Goal: Communication & Community: Answer question/provide support

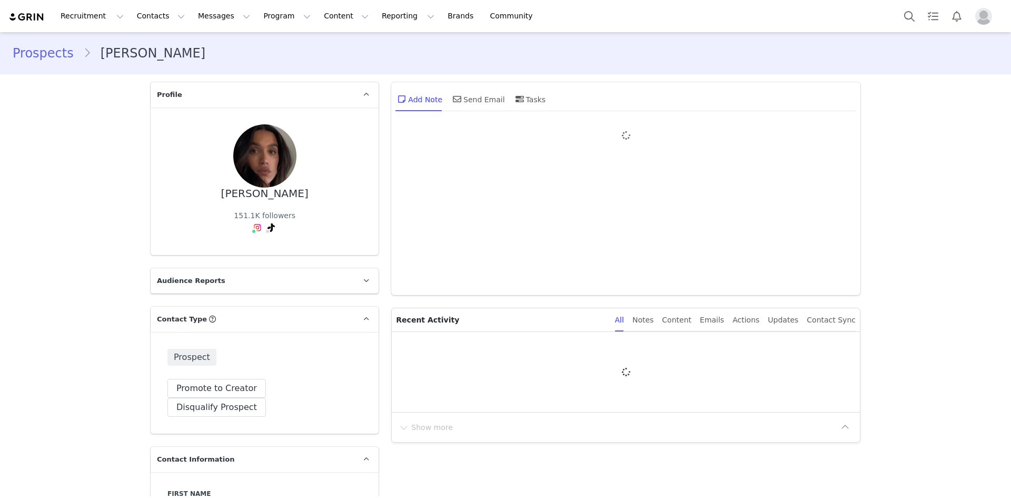
type input "+1 ([GEOGRAPHIC_DATA])"
click at [905, 14] on button "Search" at bounding box center [909, 16] width 23 height 24
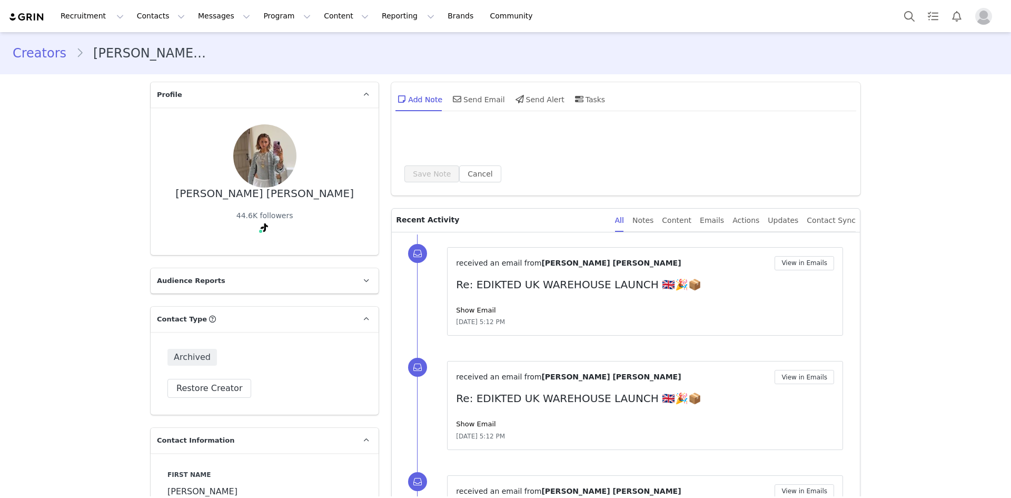
type input "+1 ([GEOGRAPHIC_DATA])"
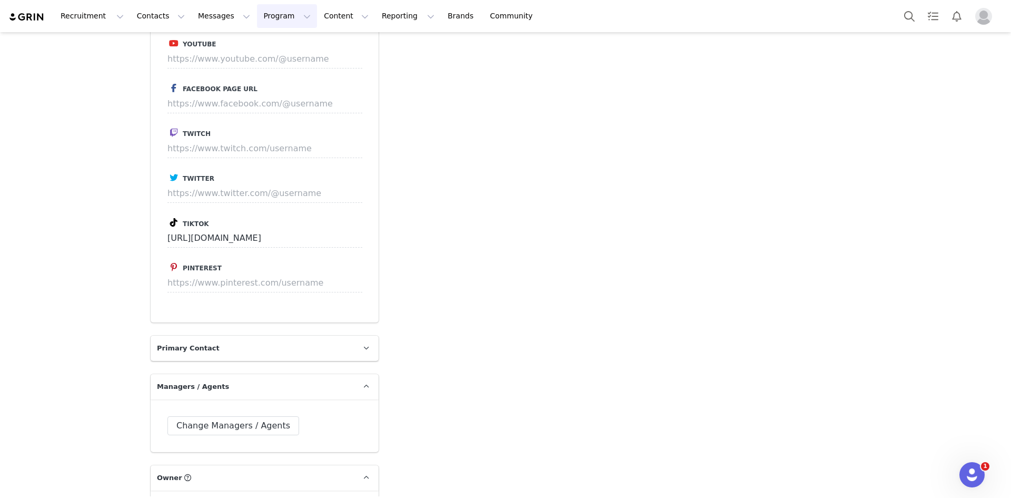
scroll to position [1881, 0]
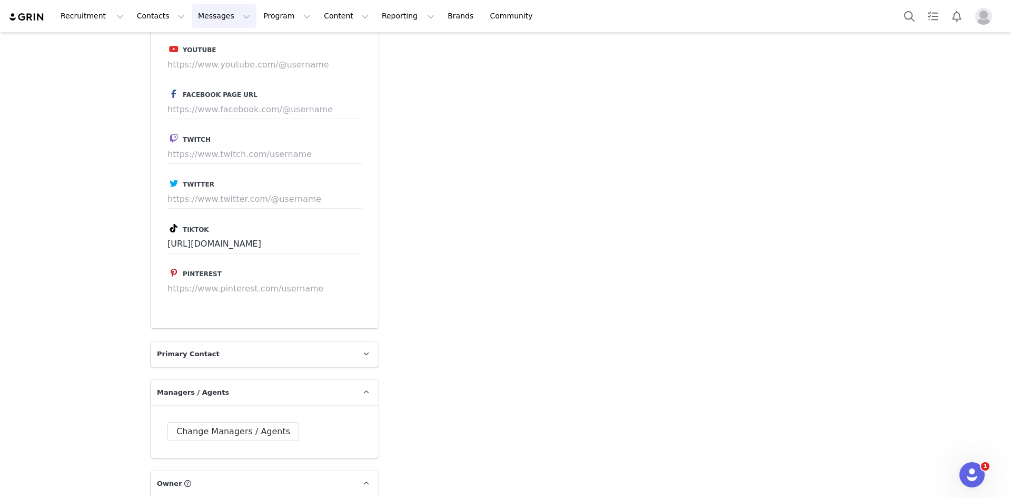
click at [217, 11] on button "Messages Messages" at bounding box center [224, 16] width 65 height 24
click at [207, 67] on div "Inbox" at bounding box center [216, 66] width 71 height 11
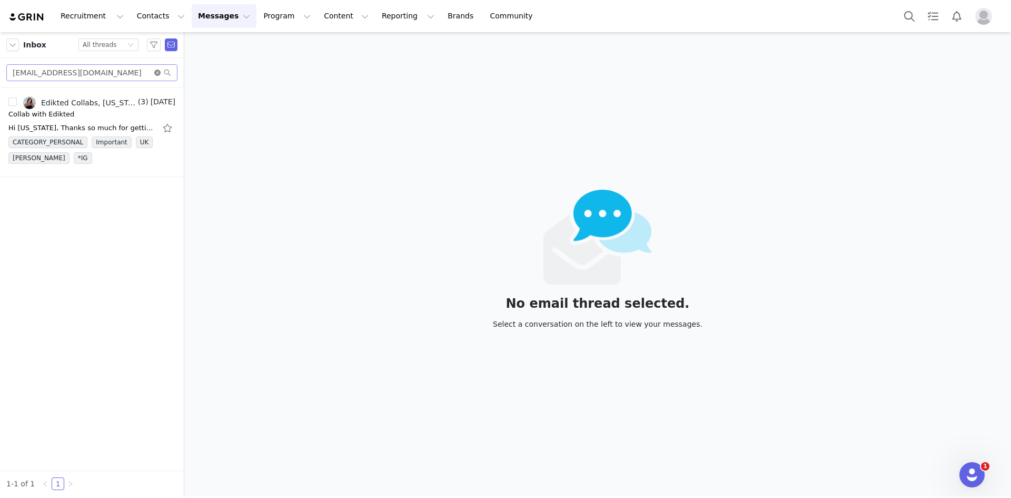
click at [157, 72] on icon "icon: close-circle" at bounding box center [157, 73] width 6 height 6
click at [147, 70] on input "text" at bounding box center [91, 72] width 171 height 17
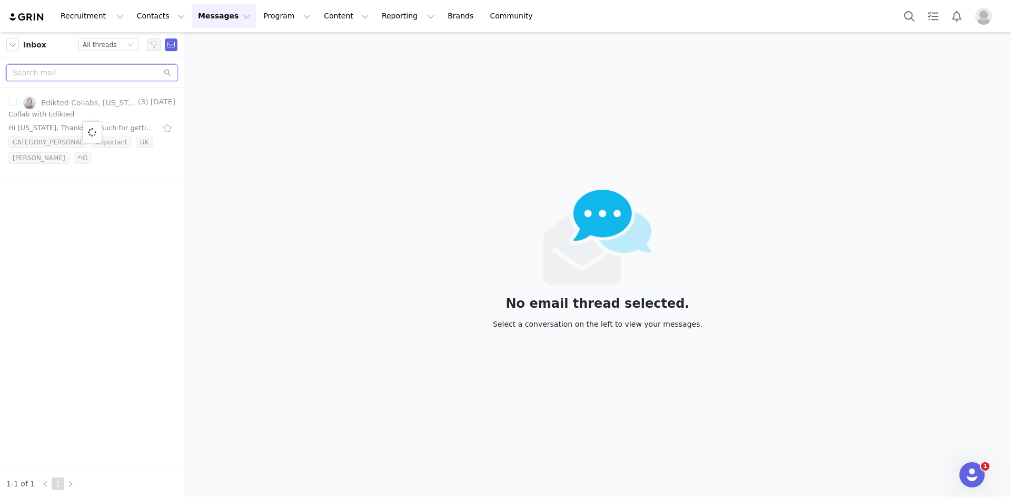
paste input "mollyelizabethenquiries@gmail.com"
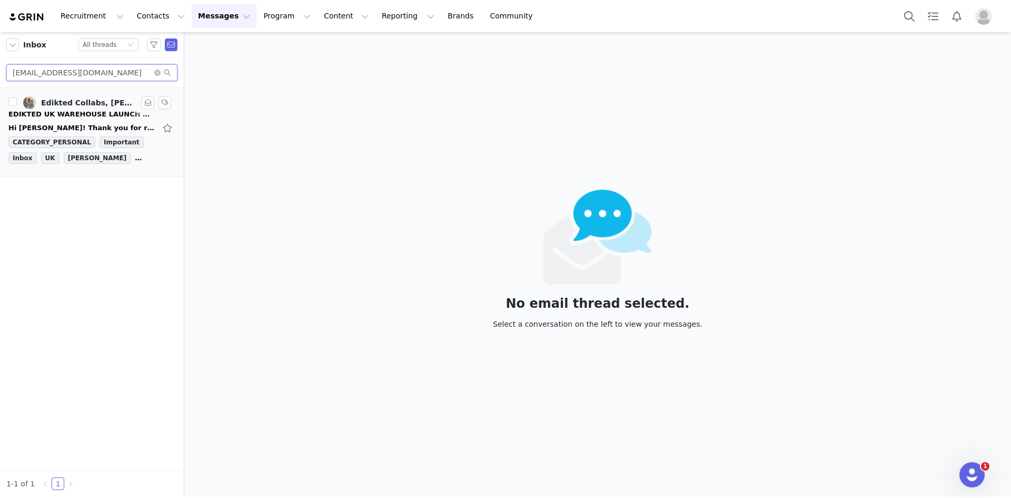
type input "mollyelizabethenquiries@gmail.com"
click at [103, 110] on div "EDIKTED UK WAREHOUSE LAUNCH 🇬🇧🎉📦" at bounding box center [81, 114] width 147 height 11
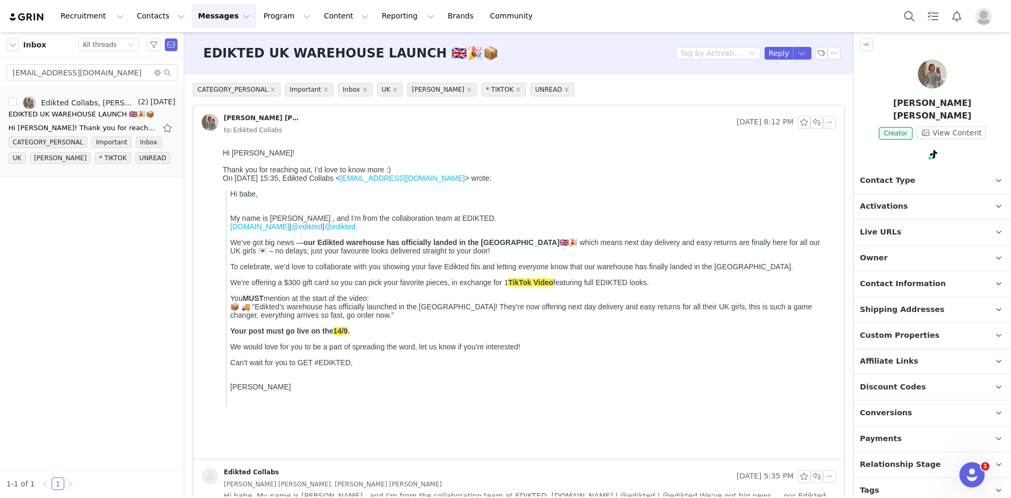
click at [904, 175] on span "Contact Type" at bounding box center [887, 181] width 55 height 12
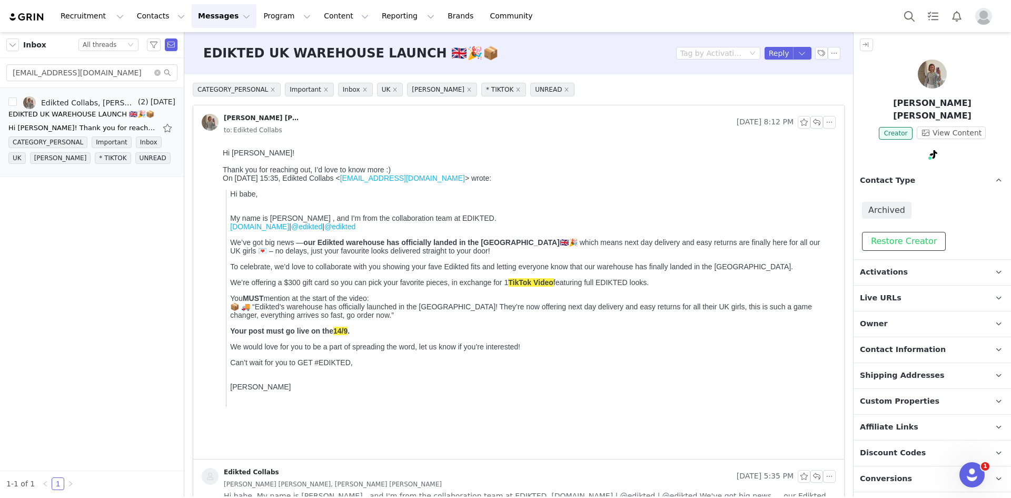
click at [908, 232] on button "Restore Creator" at bounding box center [904, 241] width 84 height 19
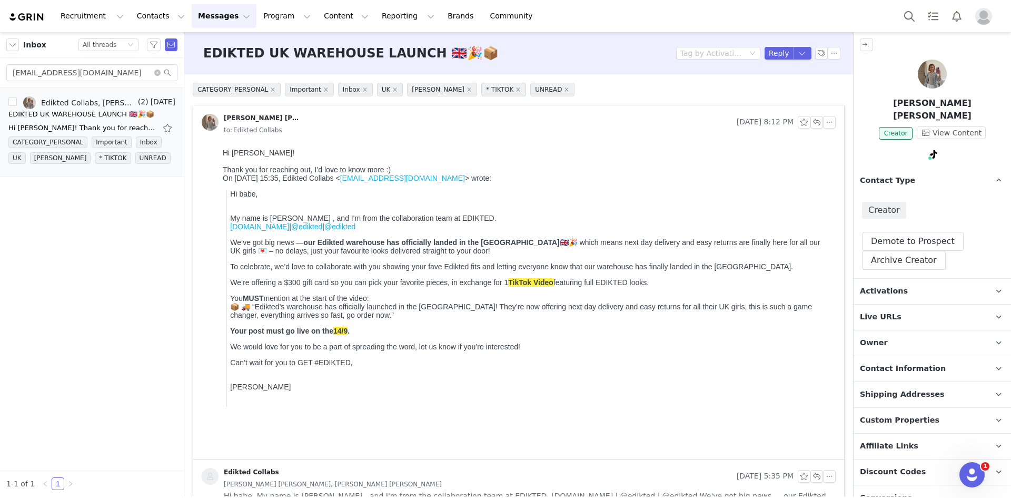
click at [931, 279] on p "Activations" at bounding box center [920, 291] width 132 height 25
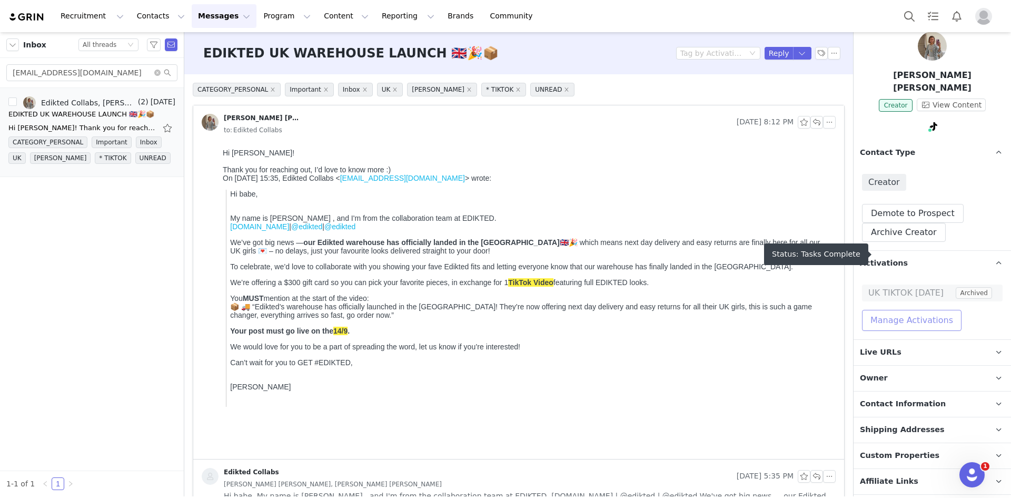
scroll to position [53, 0]
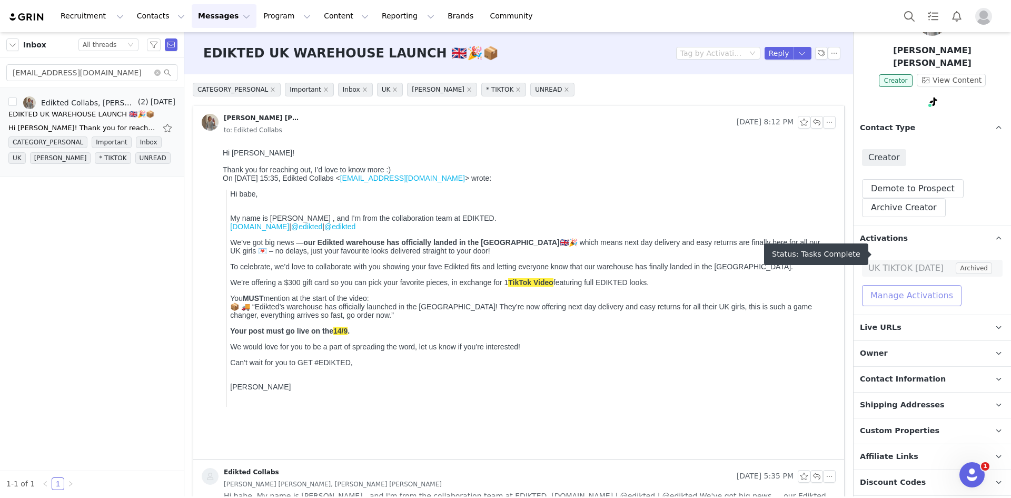
click at [931, 285] on button "Manage Activations" at bounding box center [912, 295] width 100 height 21
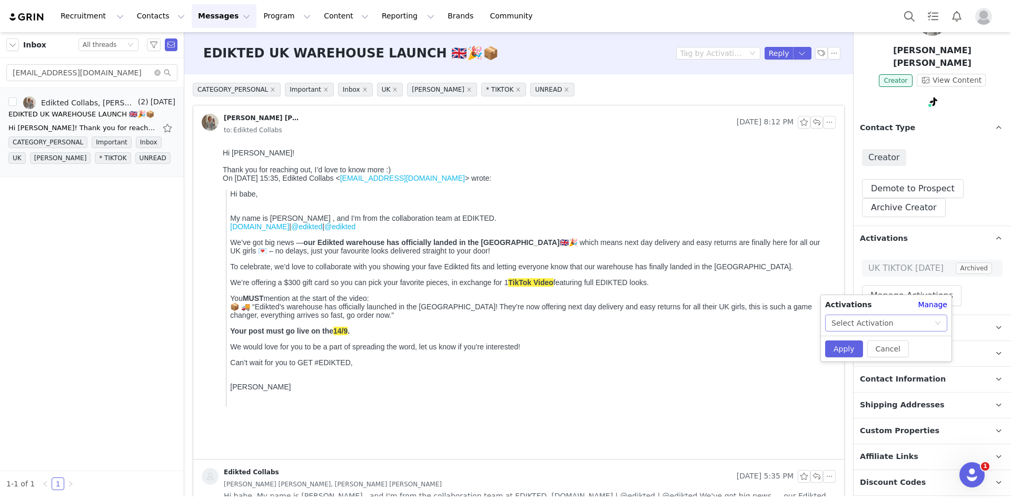
click at [892, 322] on div "Select Activation" at bounding box center [882, 323] width 103 height 16
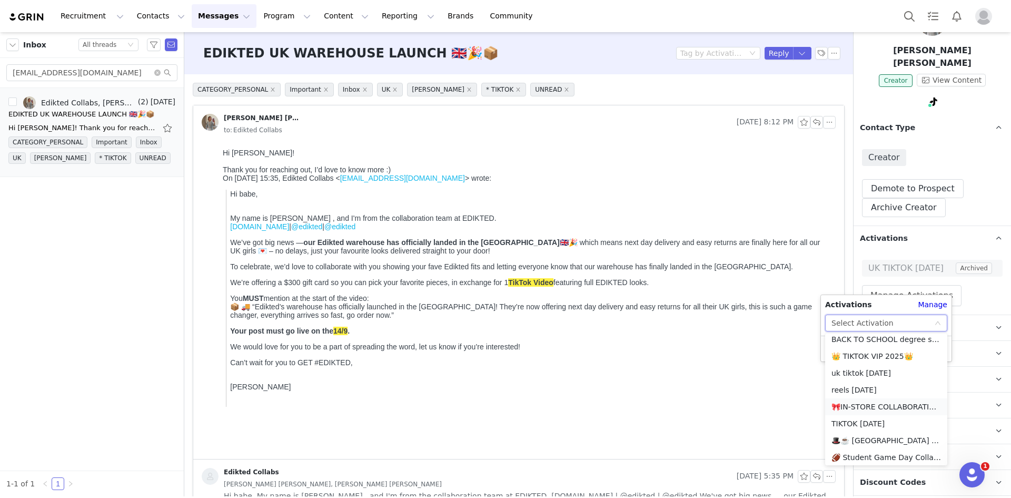
scroll to position [917, 0]
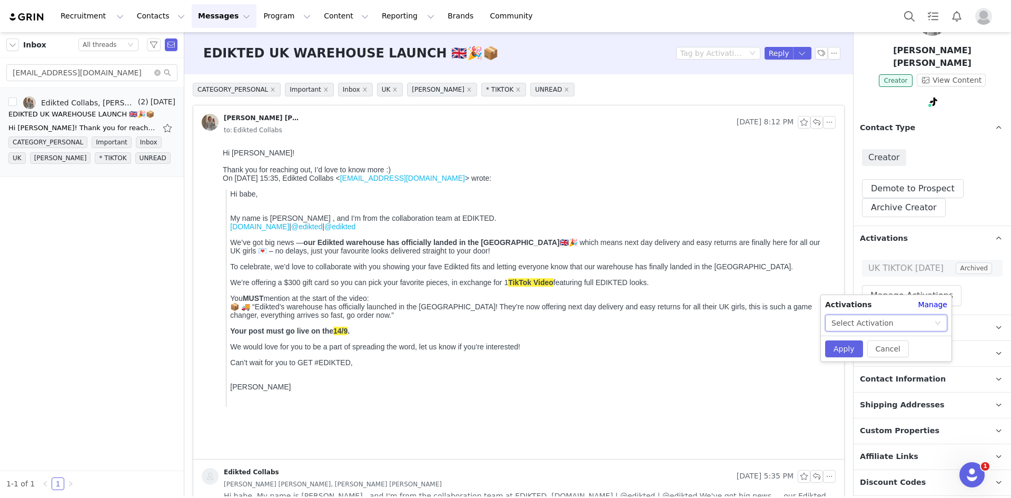
click at [927, 325] on div "Select Activation" at bounding box center [882, 323] width 103 height 16
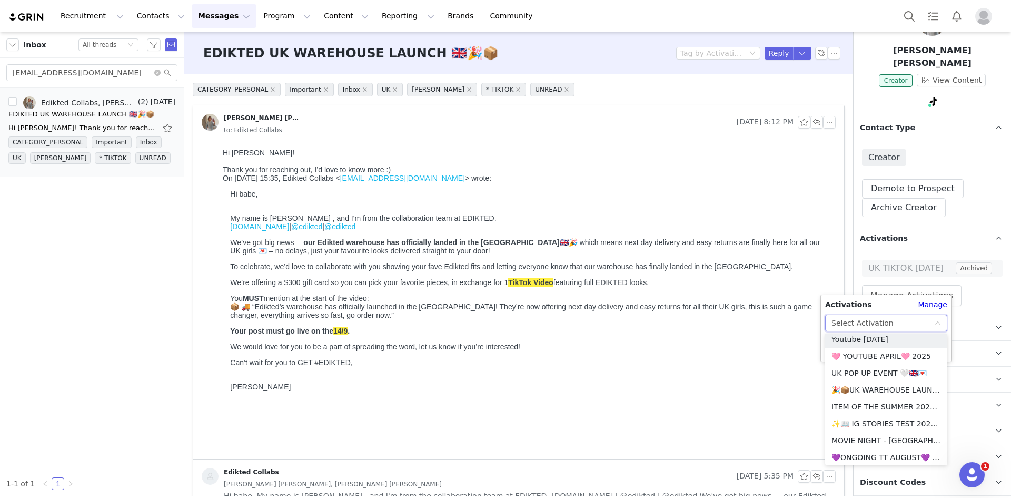
scroll to position [579, 0]
click at [881, 365] on li "🎉📦UK WAREHOUSE LAUNCH SEPT 25🎉📦" at bounding box center [886, 371] width 122 height 17
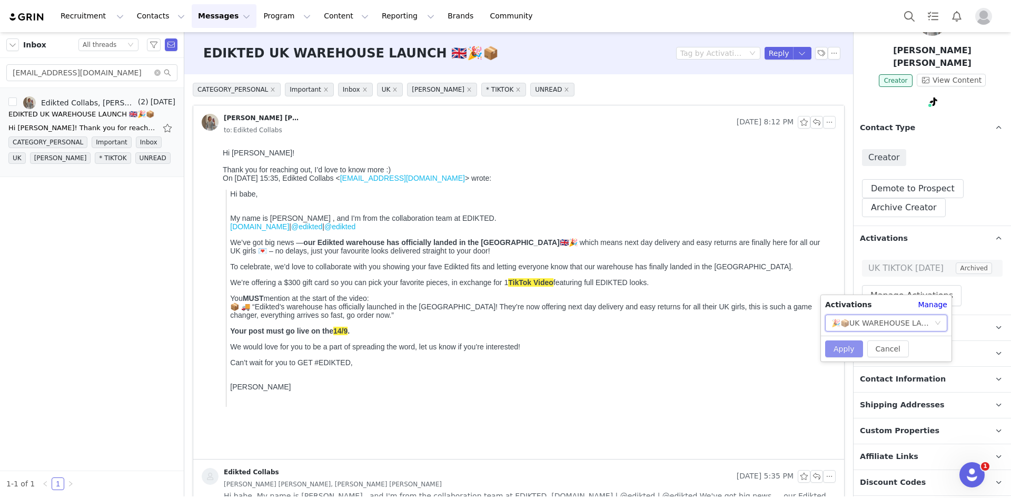
click at [839, 348] on button "Apply" at bounding box center [844, 348] width 38 height 17
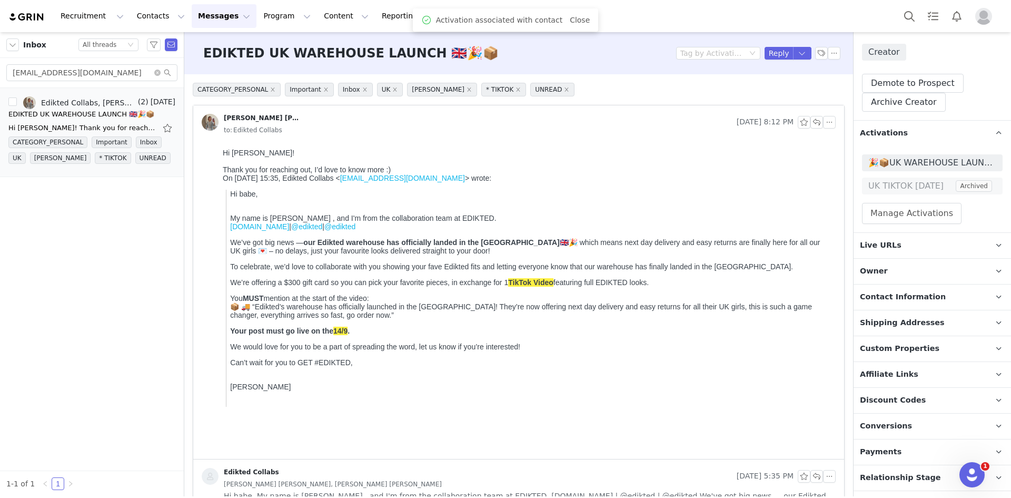
scroll to position [191, 0]
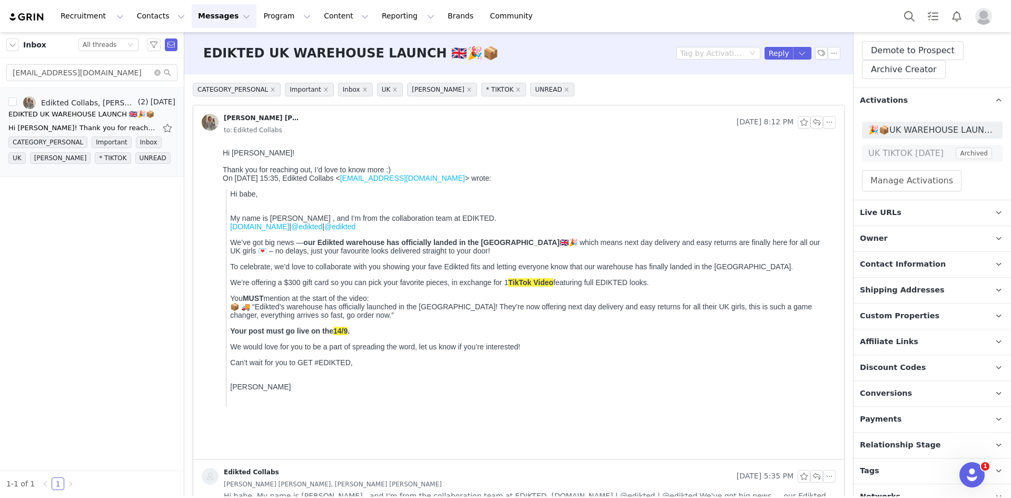
click at [907, 439] on span "Relationship Stage" at bounding box center [900, 445] width 81 height 12
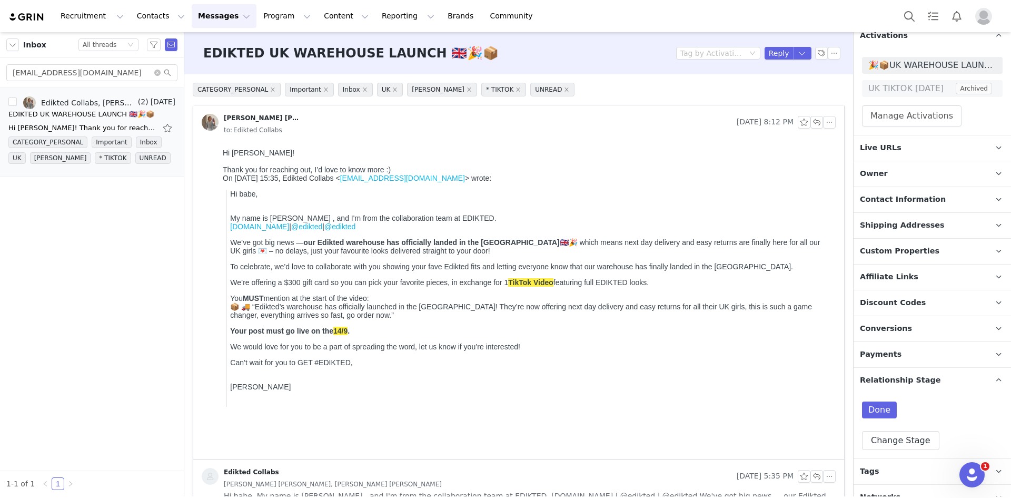
scroll to position [256, 0]
click at [909, 463] on p "Tags Keep track of your contacts by assigning them tags. You can then filter yo…" at bounding box center [920, 470] width 132 height 25
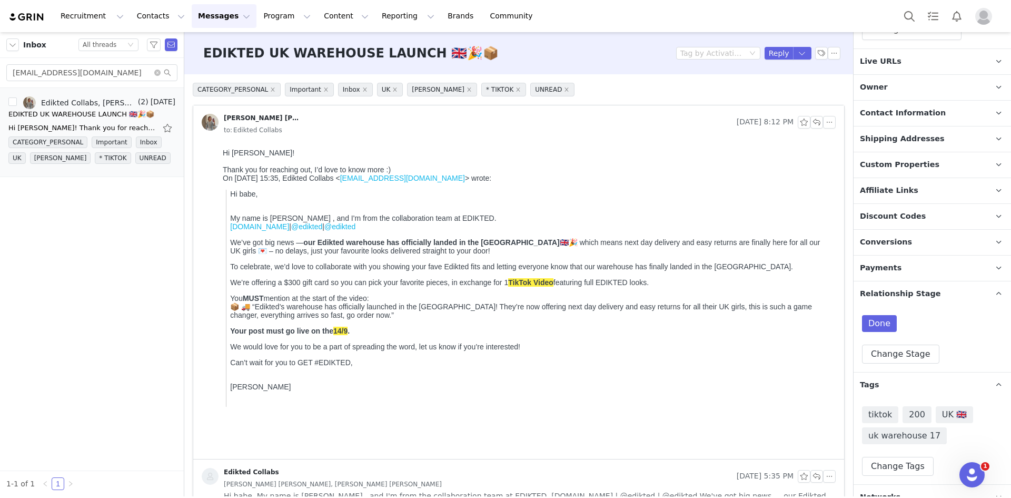
scroll to position [342, 0]
click at [810, 122] on button "button" at bounding box center [816, 122] width 13 height 13
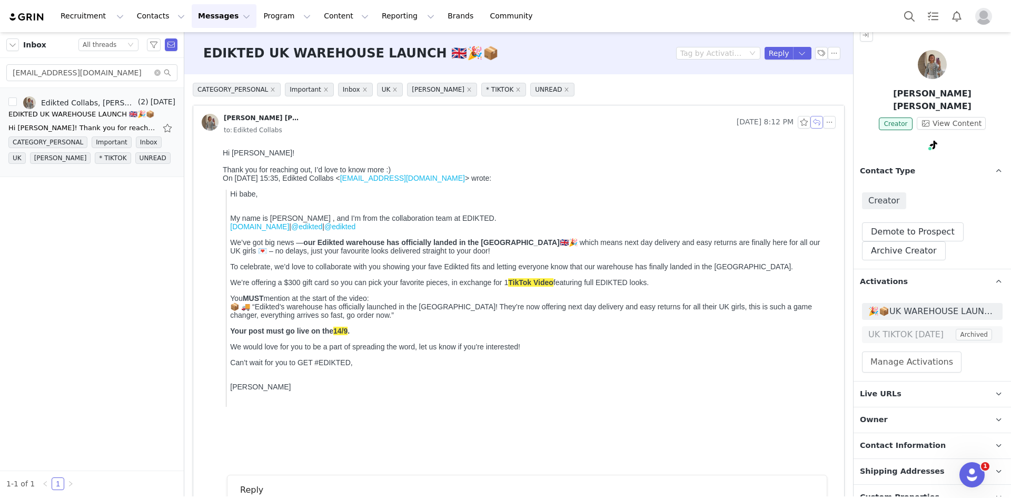
scroll to position [0, 0]
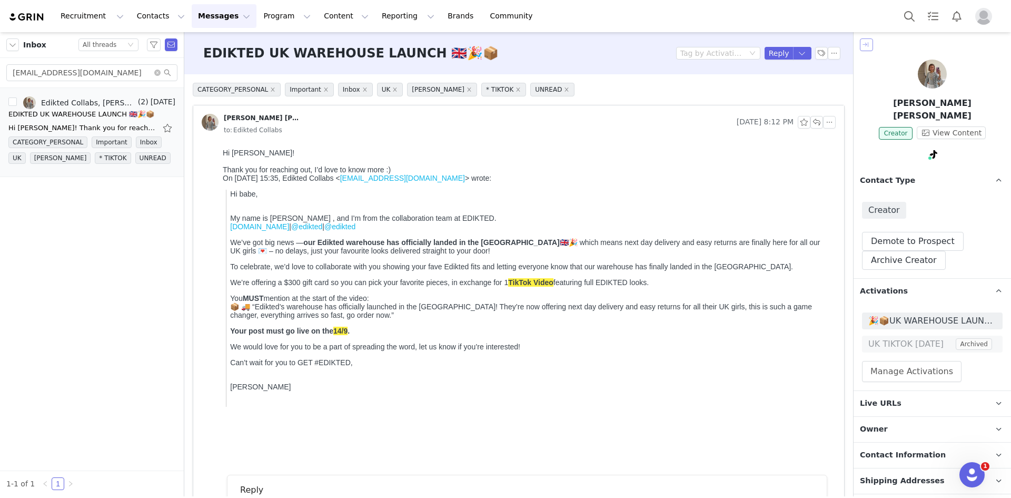
click at [862, 41] on button "button" at bounding box center [866, 44] width 13 height 13
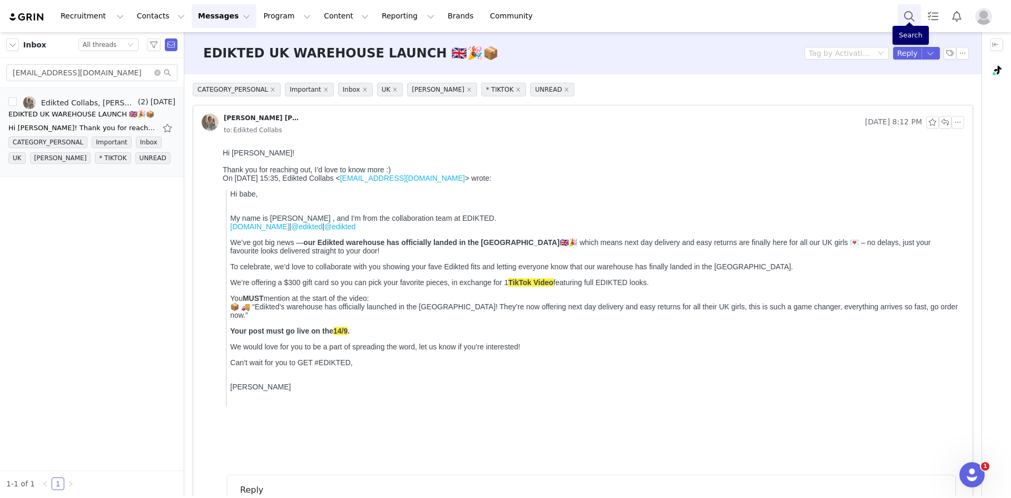
click at [907, 13] on button "Search" at bounding box center [909, 16] width 23 height 24
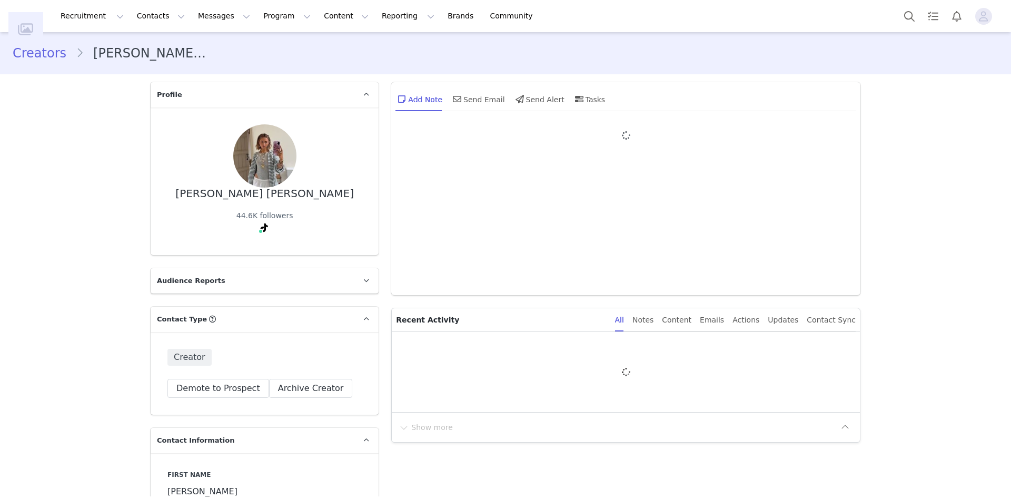
type input "+1 ([GEOGRAPHIC_DATA])"
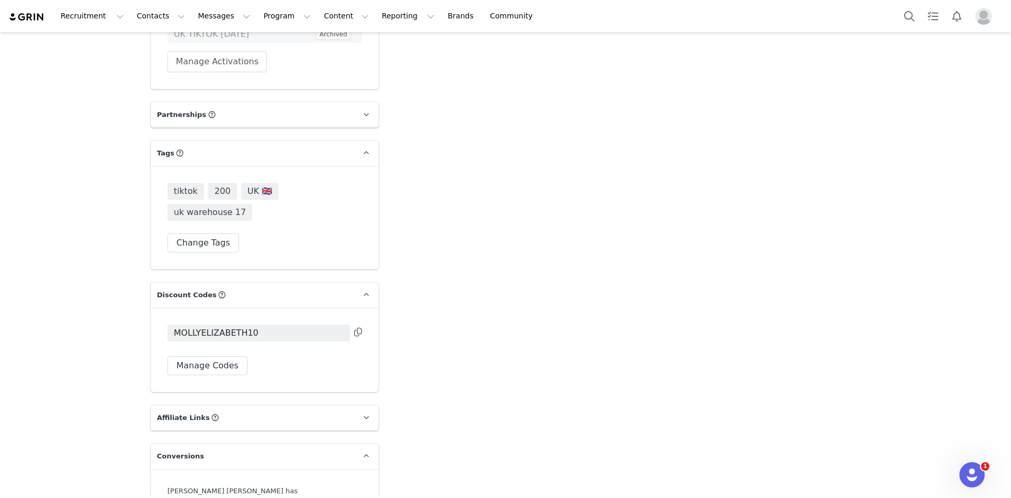
scroll to position [2800, 0]
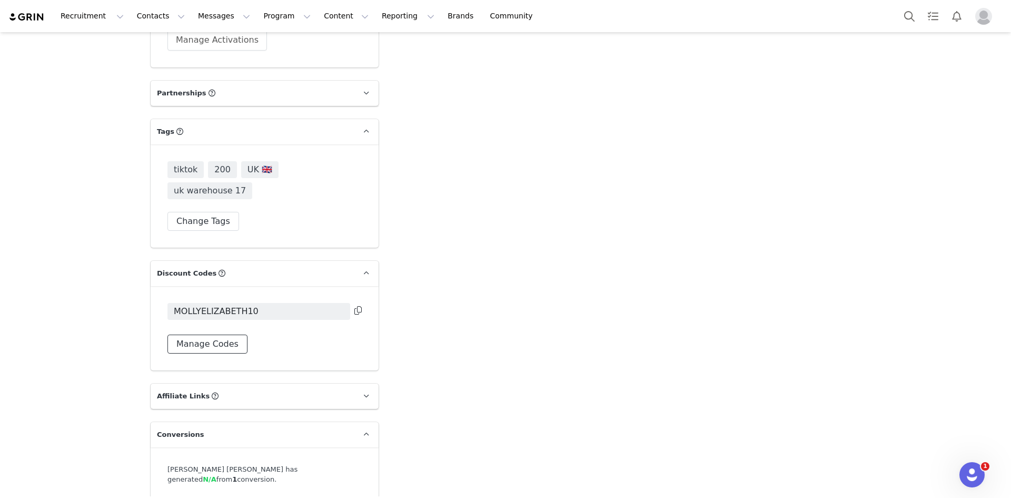
click at [202, 334] on button "Manage Codes" at bounding box center [207, 343] width 80 height 19
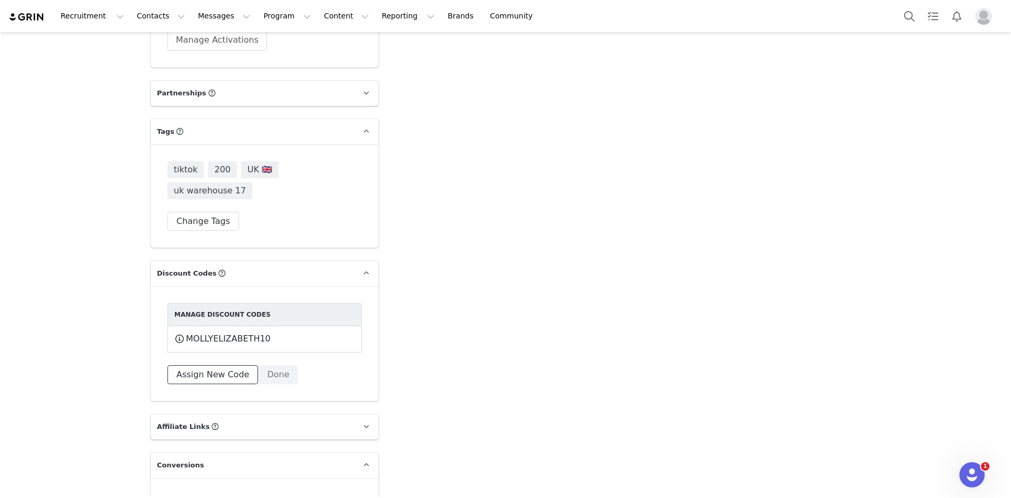
click at [193, 365] on button "Assign New Code" at bounding box center [212, 374] width 91 height 19
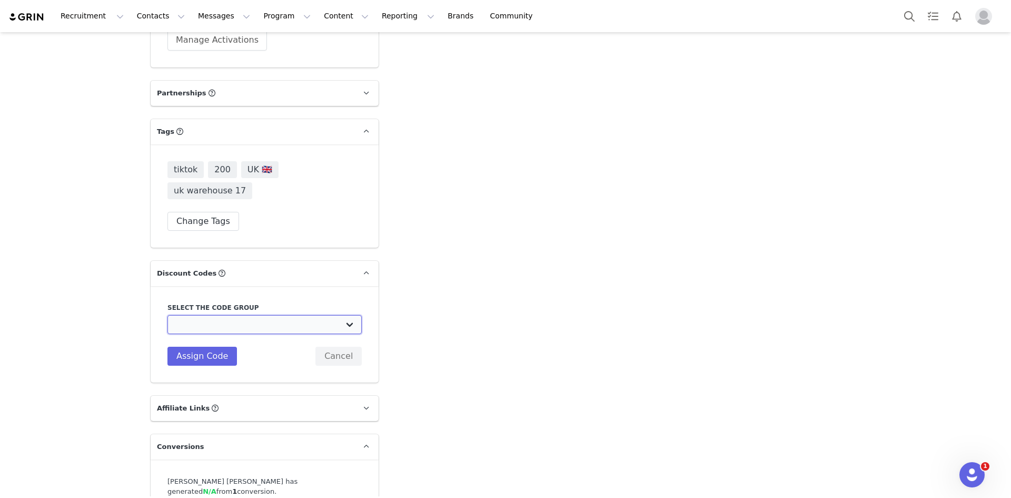
click at [247, 315] on select "Edikted UK: NEW TIKTOK ❤️ Edikted UK: NEW IG ❤️ Edikted: Students + IG Edikted:…" at bounding box center [264, 324] width 194 height 19
select select "10009859"
click at [167, 315] on select "Edikted UK: NEW TIKTOK ❤️ Edikted UK: NEW IG ❤️ Edikted: Students + IG Edikted:…" at bounding box center [264, 324] width 194 height 19
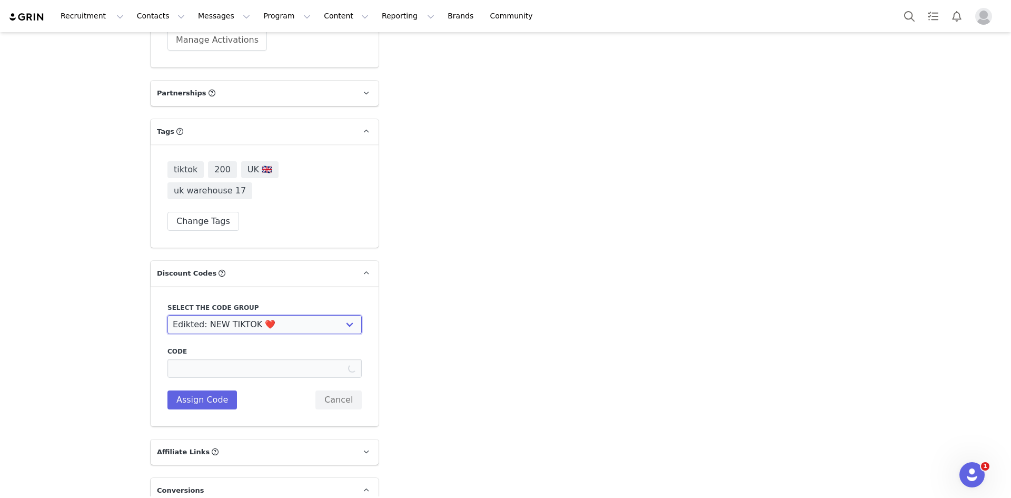
type input "M0LLYELIZABETH10"
click at [197, 390] on button "Assign Code" at bounding box center [202, 399] width 70 height 19
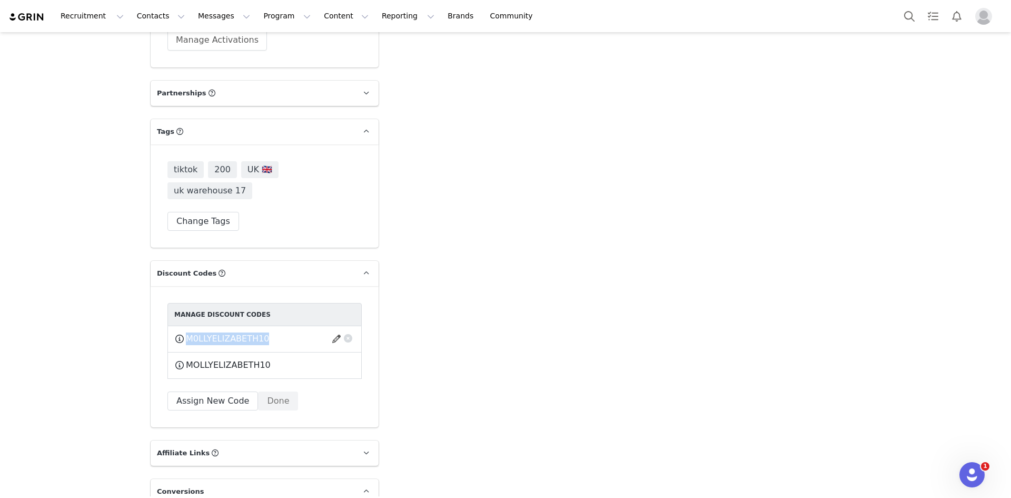
drag, startPoint x: 261, startPoint y: 299, endPoint x: 179, endPoint y: 290, distance: 82.1
click at [179, 326] on div "M0LLYELIZABETH10 This code will no longer be usable and any revenue attribution…" at bounding box center [264, 339] width 194 height 26
copy div "M0LLYELIZABETH10 This code will no longer be usable and any revenue attribution…"
click at [283, 359] on span "This code will no longer be usable and any revenue attribution will be lost. De…" at bounding box center [293, 365] width 21 height 13
drag, startPoint x: 256, startPoint y: 324, endPoint x: 181, endPoint y: 325, distance: 75.3
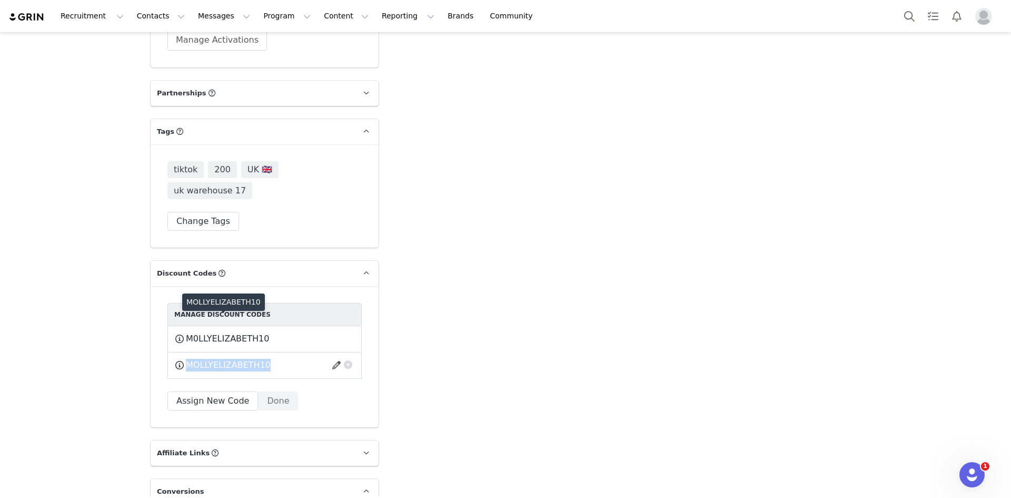
click at [181, 359] on div "MOLLYELIZABETH10 This code will no longer be usable and any revenue attribution…" at bounding box center [264, 365] width 181 height 13
copy div "MOLLYELIZABETH10"
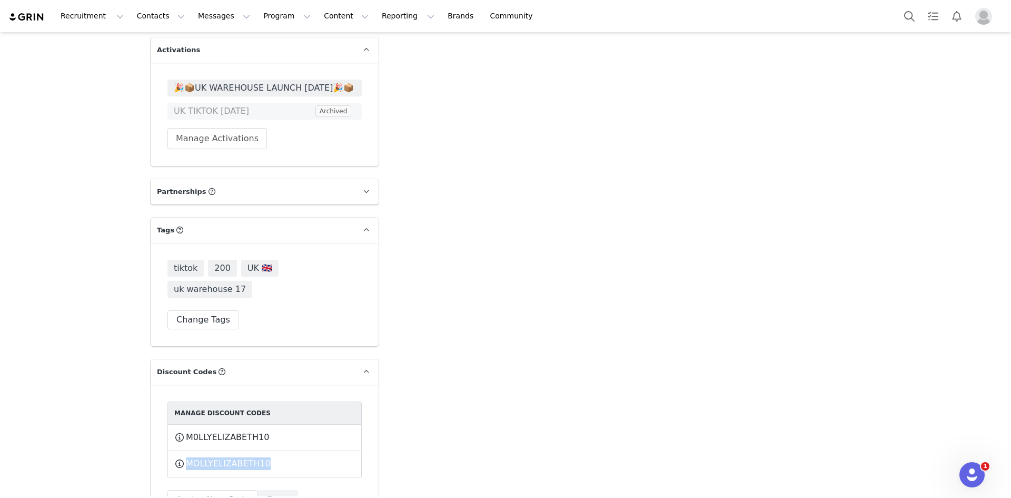
scroll to position [2803, 0]
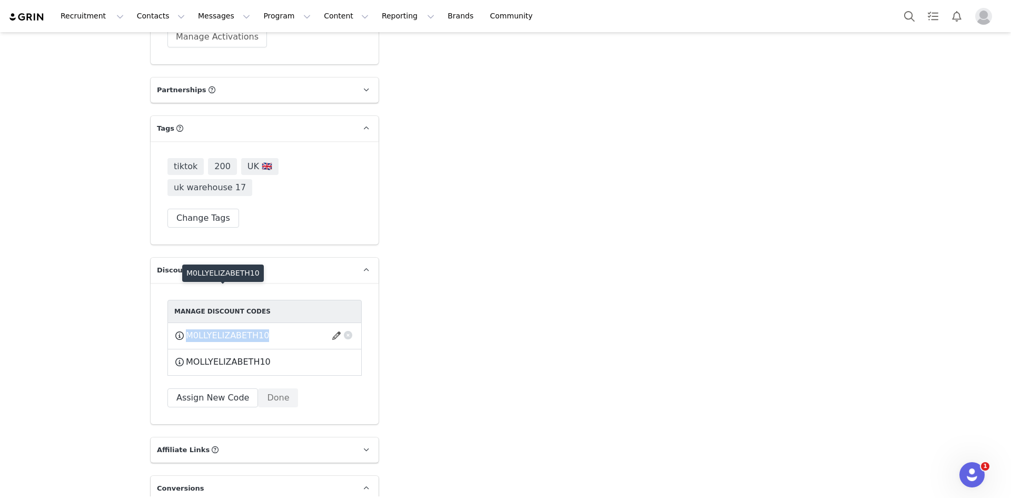
drag, startPoint x: 265, startPoint y: 295, endPoint x: 183, endPoint y: 290, distance: 81.8
click at [181, 329] on div "M0LLYELIZABETH10 This code will no longer be usable and any revenue attribution…" at bounding box center [264, 335] width 181 height 13
copy div "M0LLYELIZABETH10 This code will no longer be usable and any revenue attribution…"
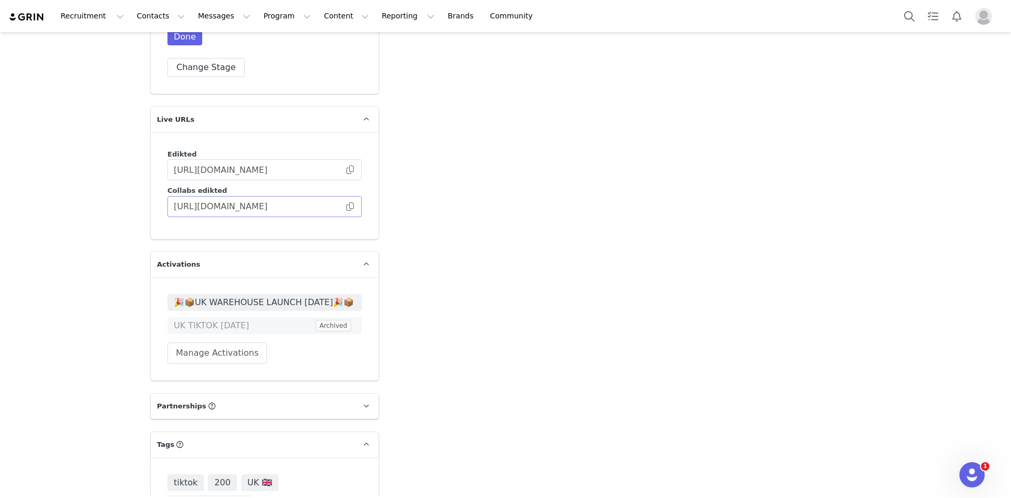
click at [349, 206] on span at bounding box center [350, 206] width 11 height 0
click at [899, 14] on button "Search" at bounding box center [909, 16] width 23 height 24
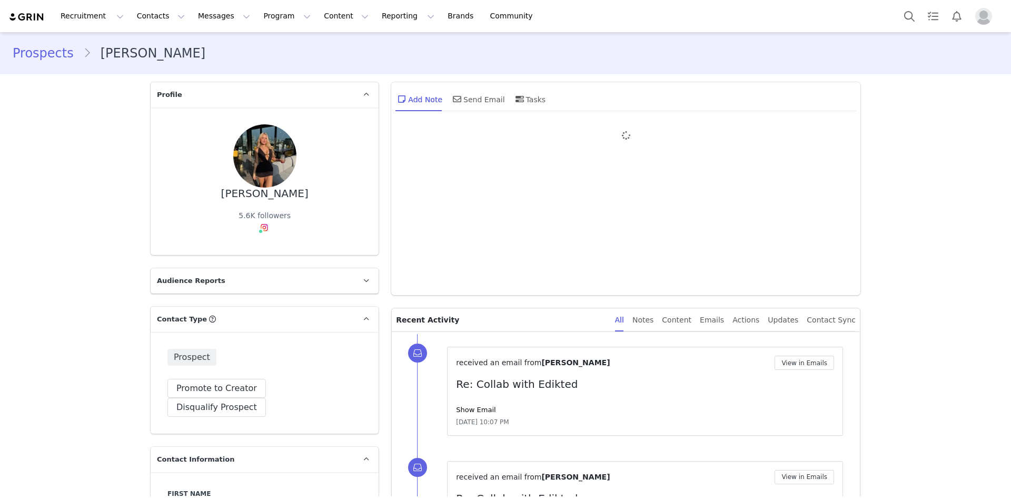
type input "+1 ([GEOGRAPHIC_DATA])"
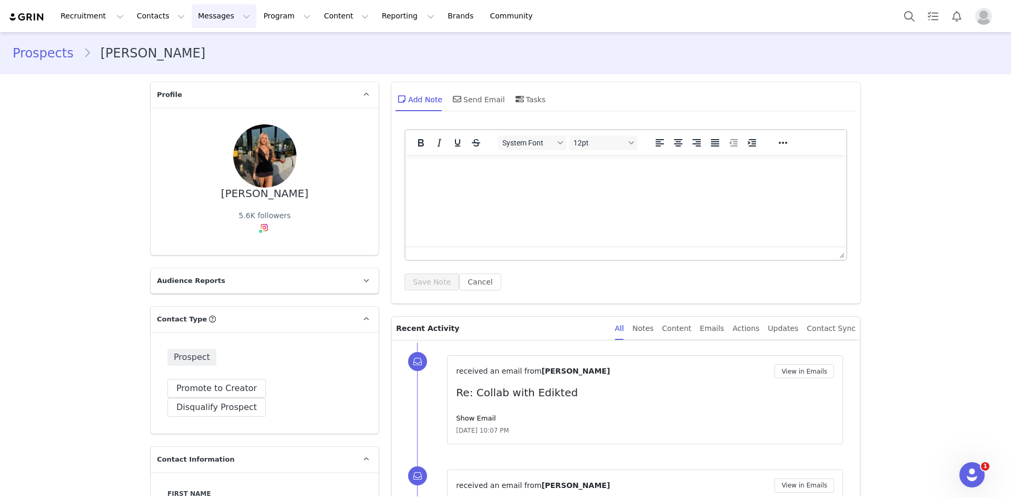
click at [192, 14] on button "Messages Messages" at bounding box center [224, 16] width 65 height 24
click at [206, 71] on div "Inbox" at bounding box center [216, 66] width 71 height 11
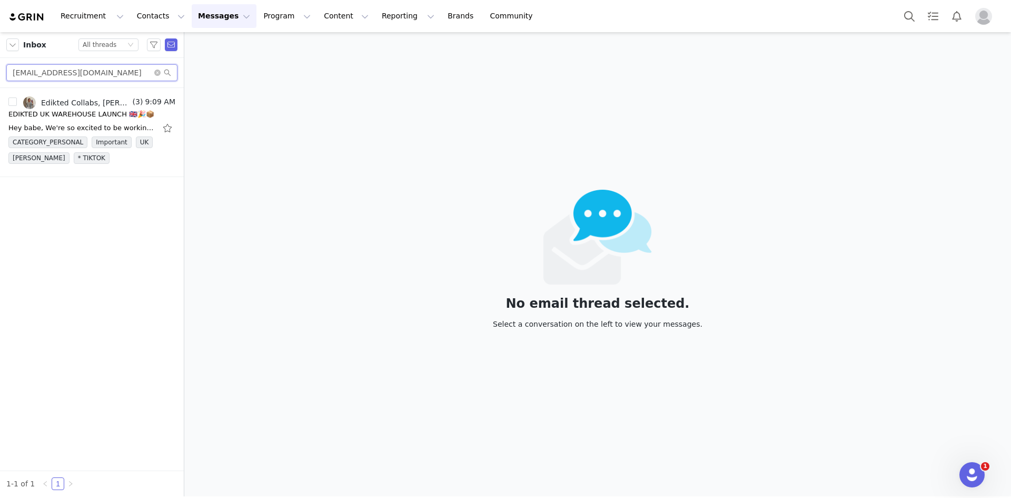
drag, startPoint x: 132, startPoint y: 73, endPoint x: 0, endPoint y: 73, distance: 131.6
click at [0, 73] on div "[EMAIL_ADDRESS][DOMAIN_NAME]" at bounding box center [92, 73] width 184 height 30
paste input "bellahowell2004"
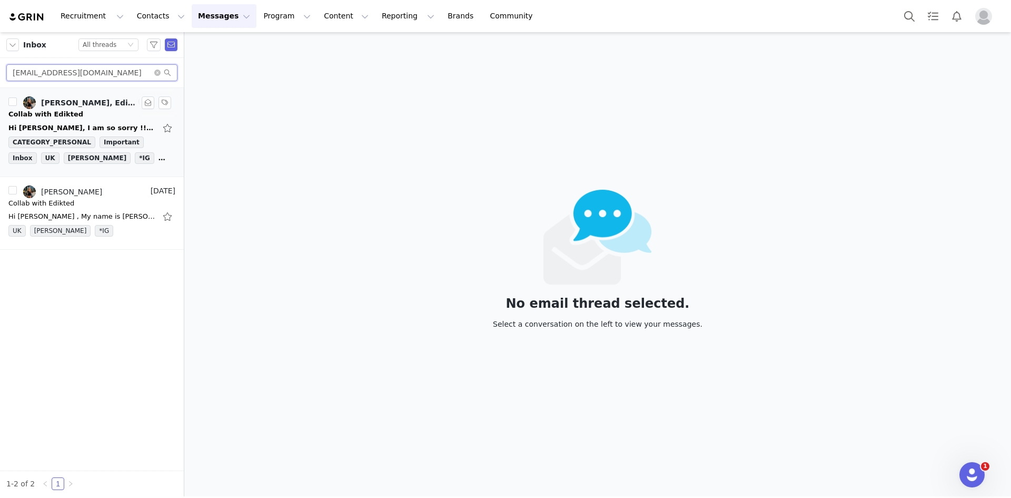
type input "bellahowell2004@gmail.com"
click at [101, 117] on div "Collab with Edikted" at bounding box center [91, 114] width 167 height 11
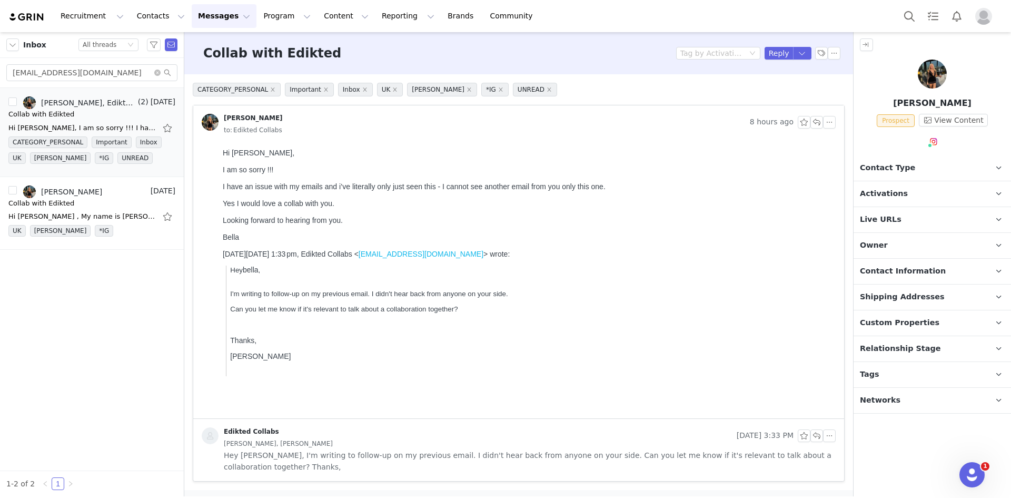
click at [894, 170] on span "Contact Type" at bounding box center [887, 168] width 55 height 12
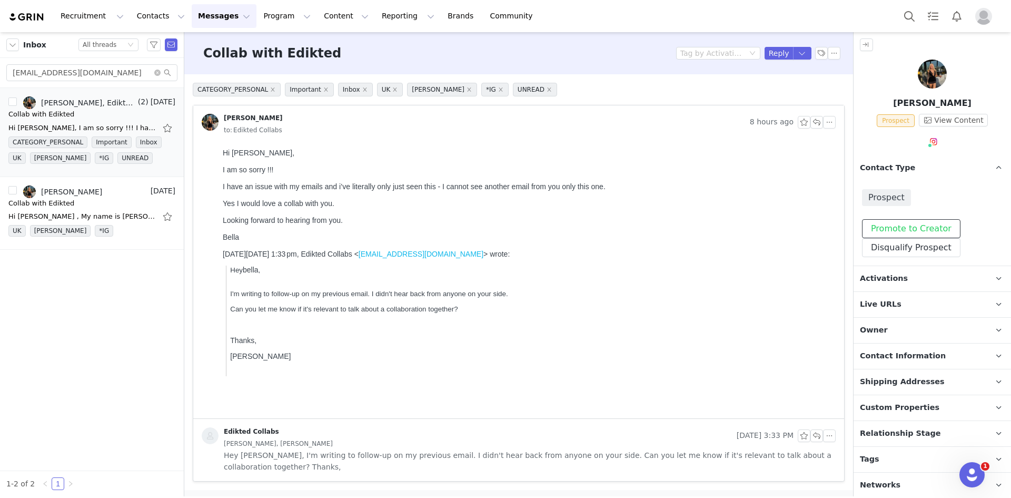
click at [899, 224] on button "Promote to Creator" at bounding box center [911, 228] width 98 height 19
click at [897, 276] on span "Activations" at bounding box center [884, 279] width 48 height 12
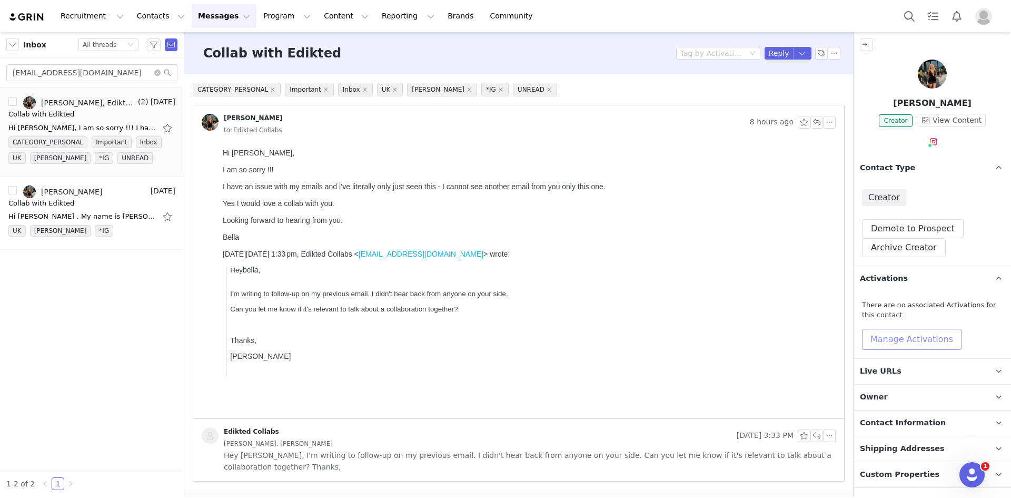
click at [897, 333] on button "Manage Activations" at bounding box center [912, 339] width 100 height 21
click at [880, 380] on div "Select Activation" at bounding box center [862, 379] width 62 height 16
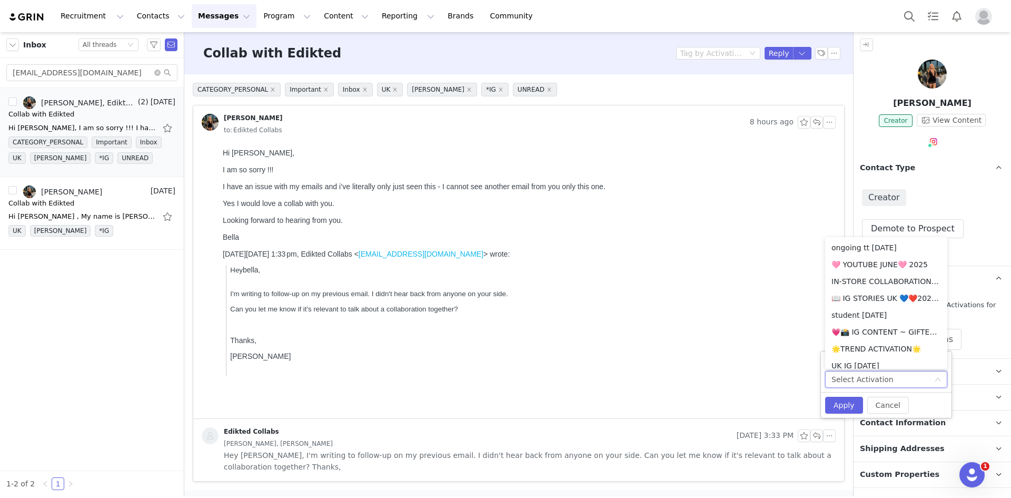
click at [977, 293] on div "There are no associated Activations for this contact Manage Activations" at bounding box center [932, 324] width 157 height 67
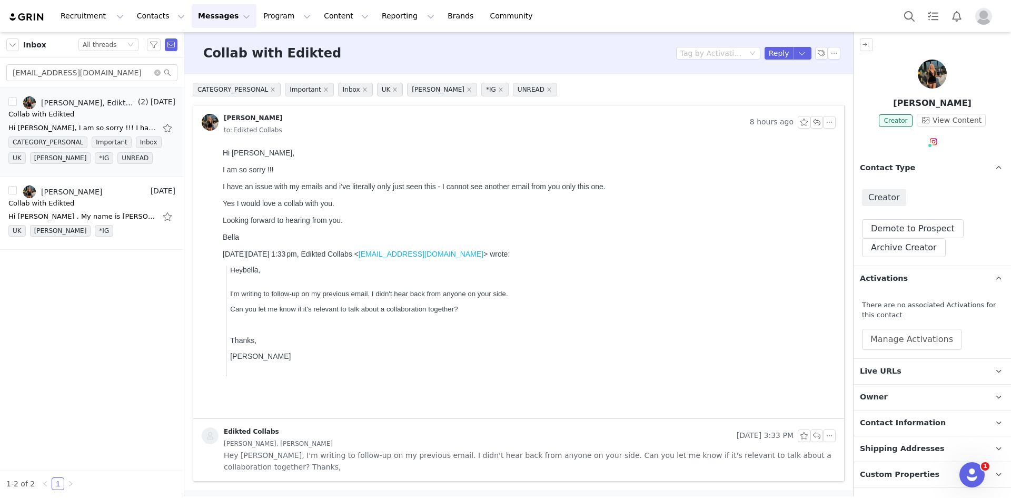
scroll to position [171, 0]
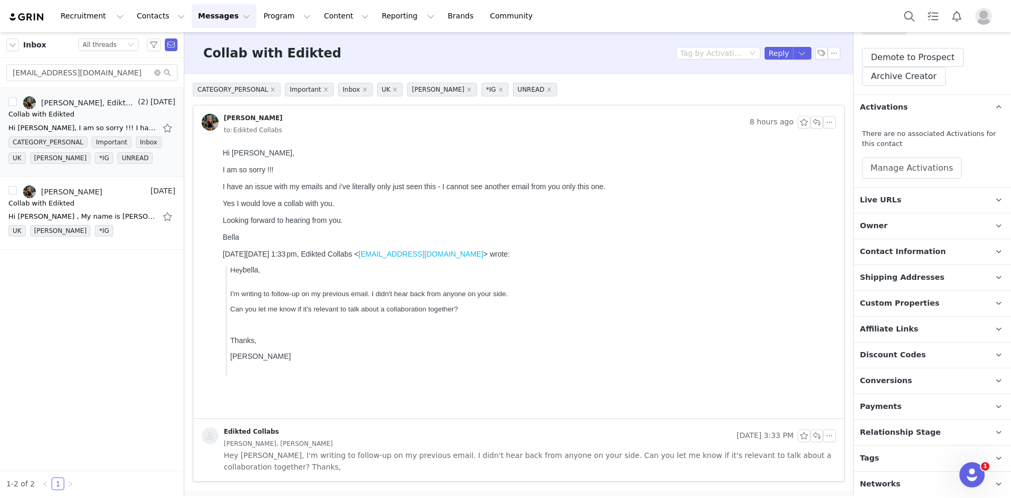
click at [913, 453] on p "Tags Keep track of your contacts by assigning them tags. You can then filter yo…" at bounding box center [920, 457] width 132 height 25
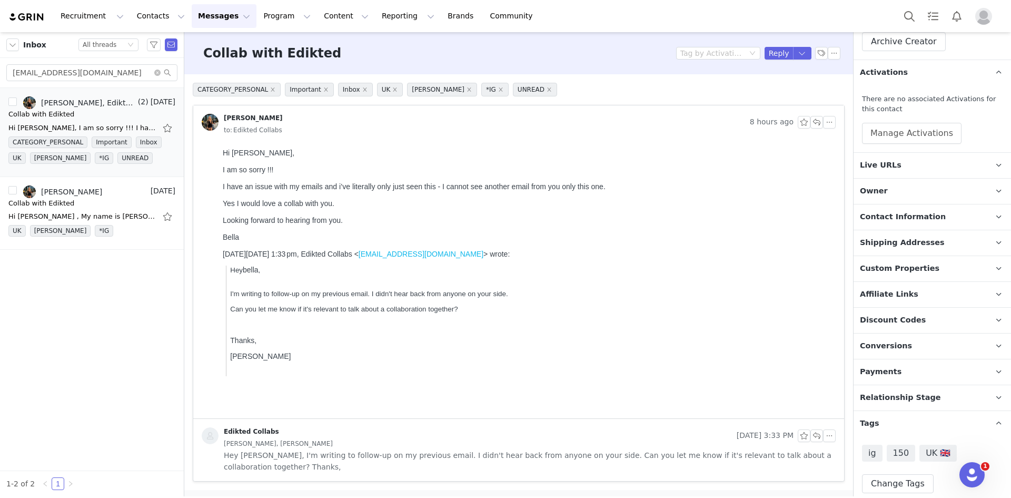
scroll to position [224, 0]
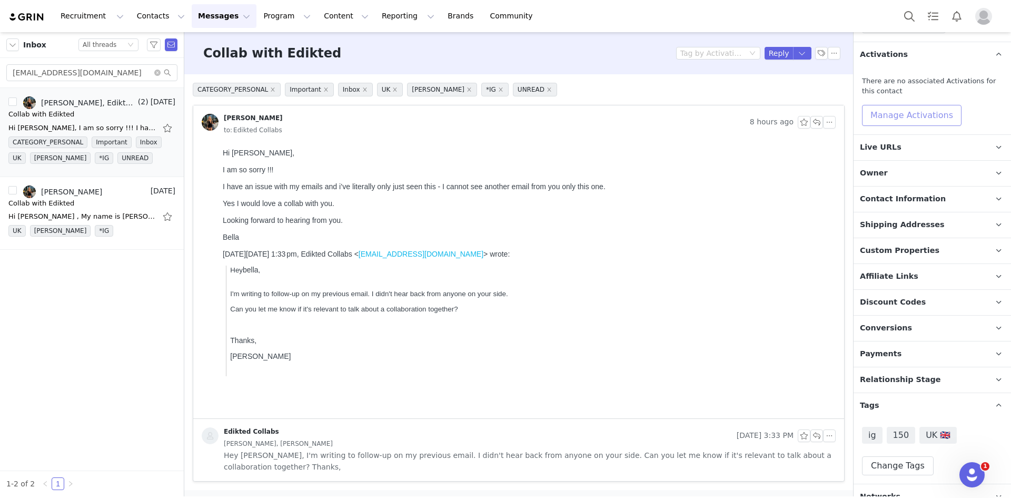
click at [896, 107] on button "Manage Activations" at bounding box center [912, 115] width 100 height 21
click at [885, 156] on div "Select Activation" at bounding box center [862, 155] width 62 height 16
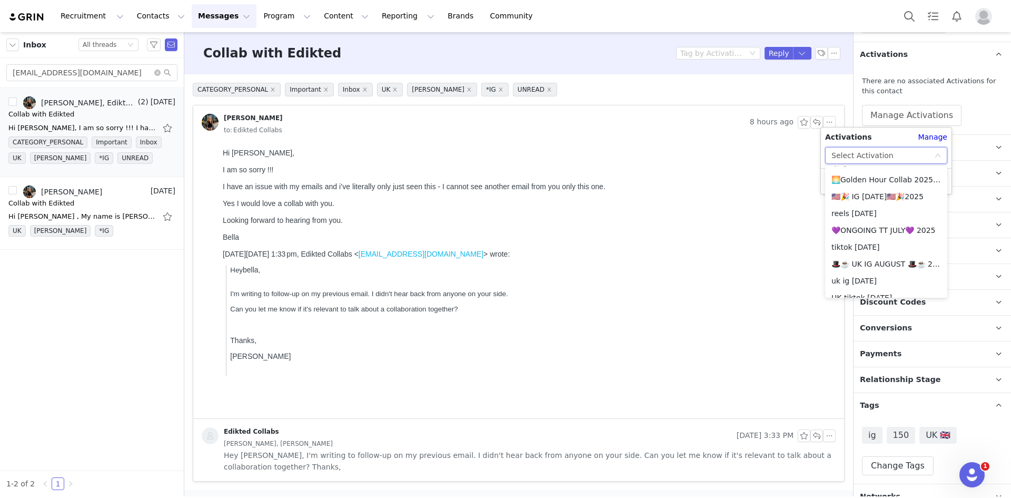
scroll to position [421, 0]
click at [883, 256] on li "🎩☕️ UK IG AUGUST 🎩☕️ 2025" at bounding box center [886, 260] width 122 height 17
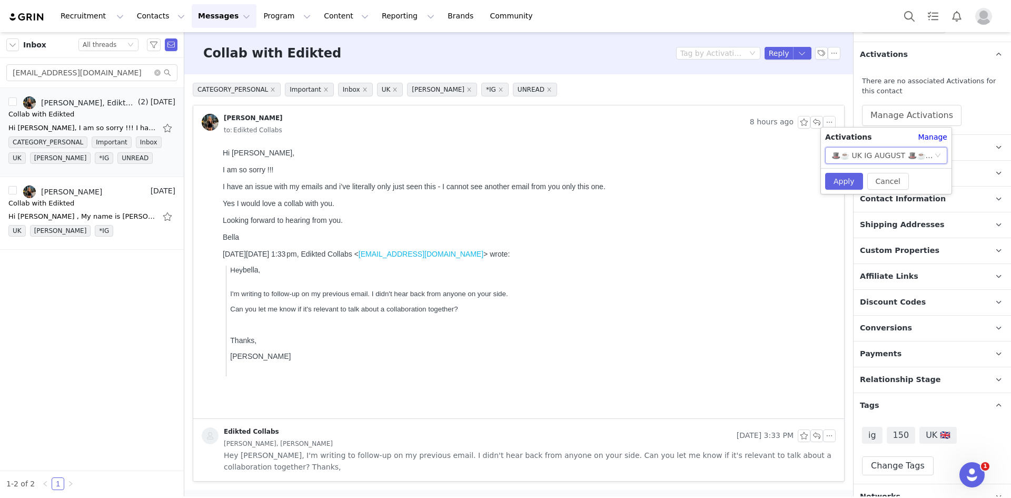
click at [875, 152] on div "🎩☕️ UK IG AUGUST 🎩☕️ 2025" at bounding box center [882, 155] width 103 height 16
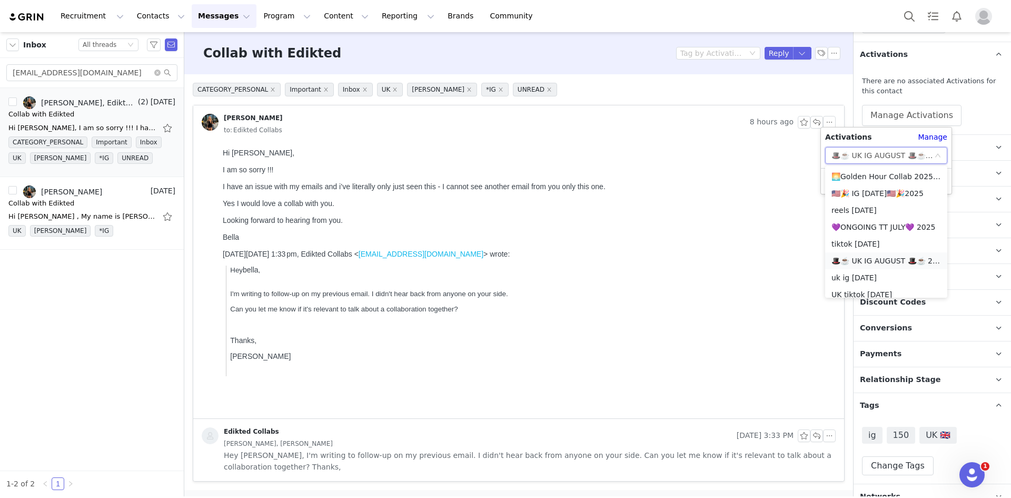
click at [889, 259] on li "🎩☕️ UK IG AUGUST 🎩☕️ 2025" at bounding box center [886, 260] width 122 height 17
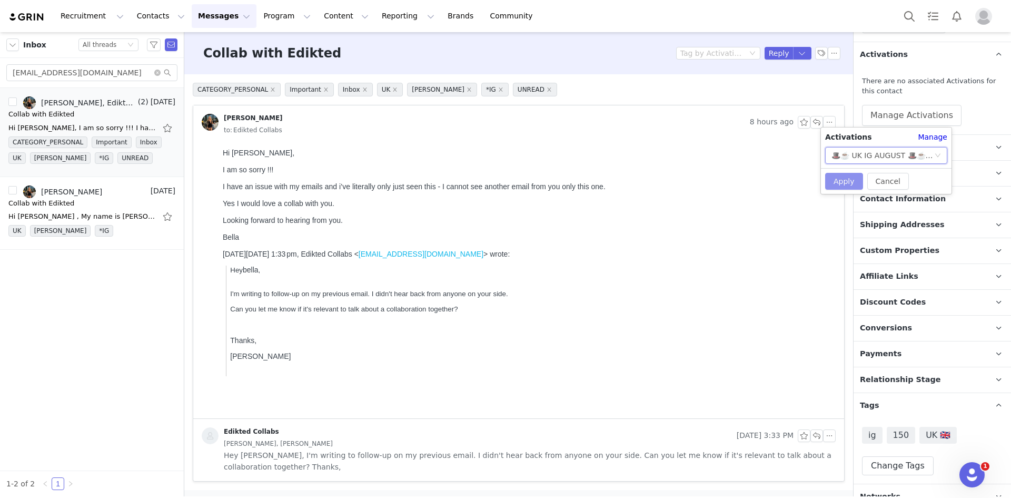
click at [840, 178] on button "Apply" at bounding box center [844, 181] width 38 height 17
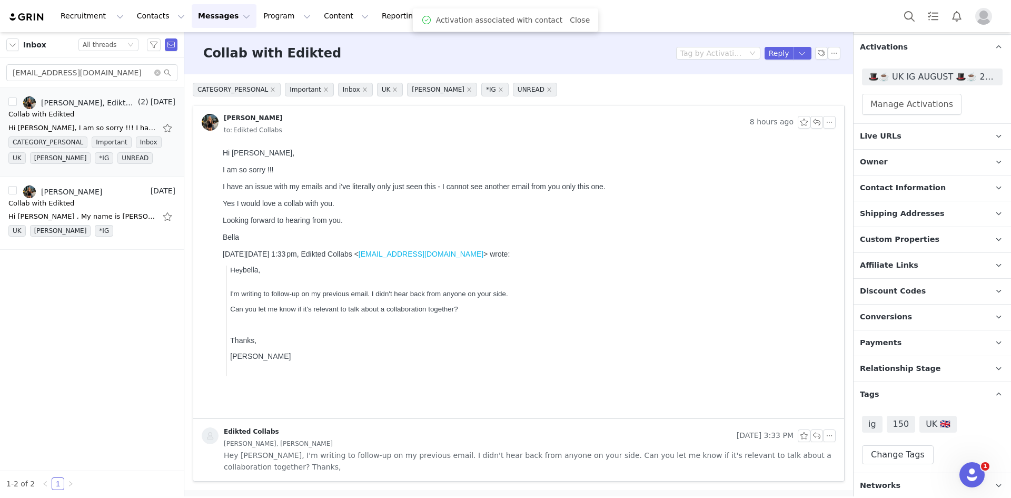
scroll to position [233, 0]
click at [914, 361] on span "Relationship Stage" at bounding box center [900, 367] width 81 height 12
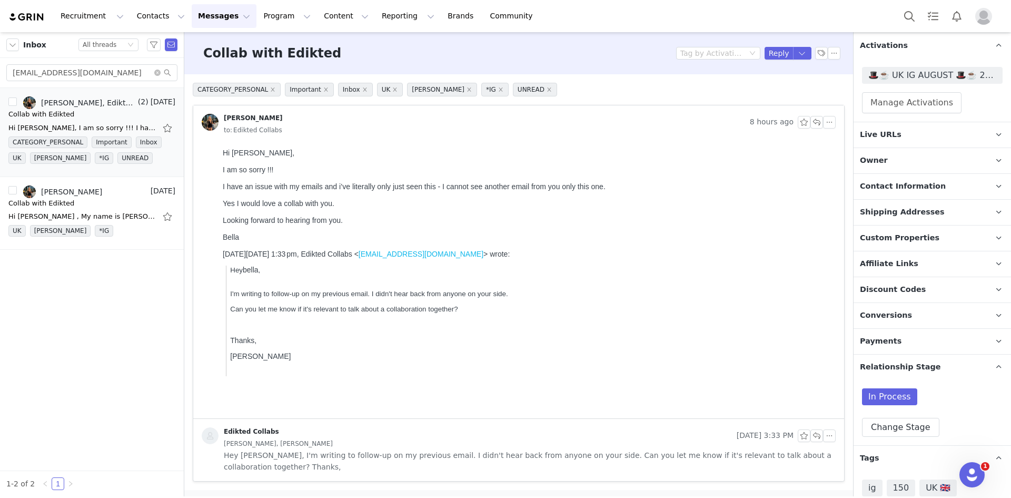
scroll to position [298, 0]
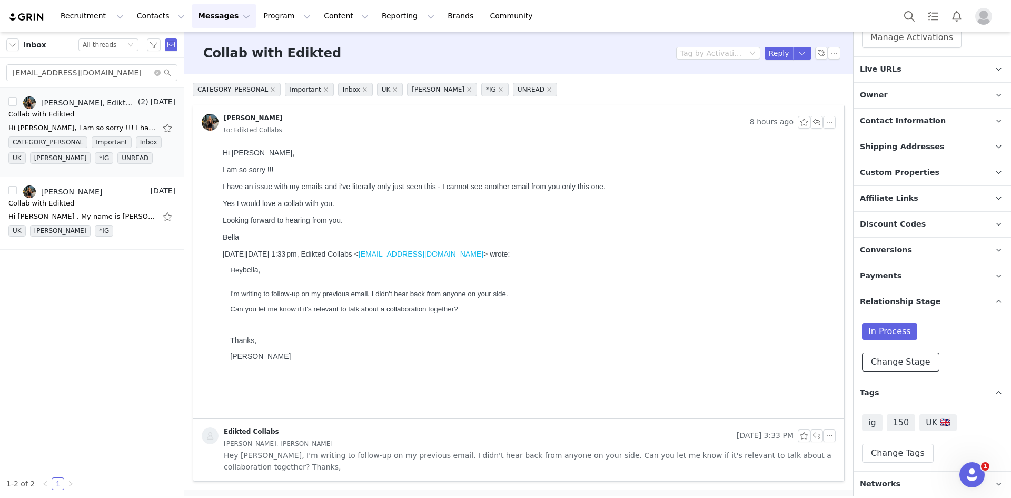
click at [908, 352] on button "Change Stage" at bounding box center [900, 361] width 77 height 19
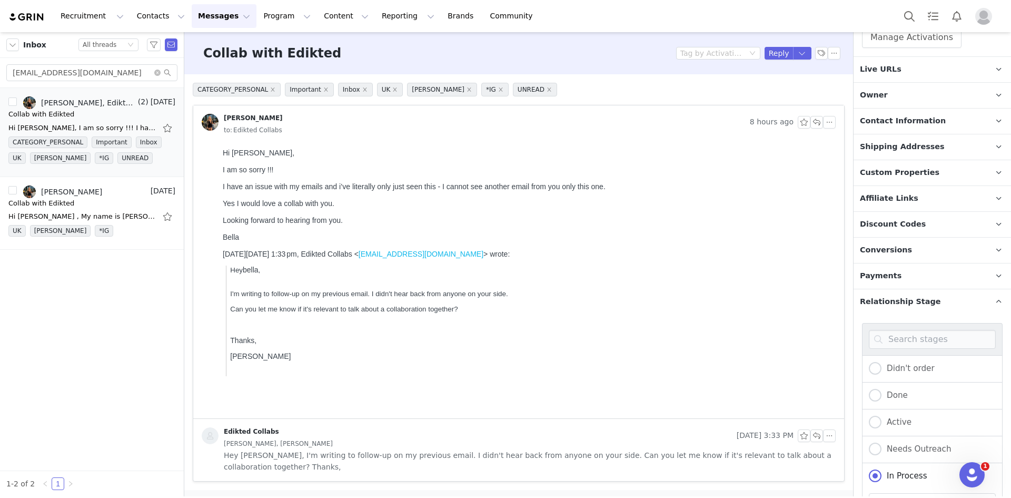
scroll to position [403, 0]
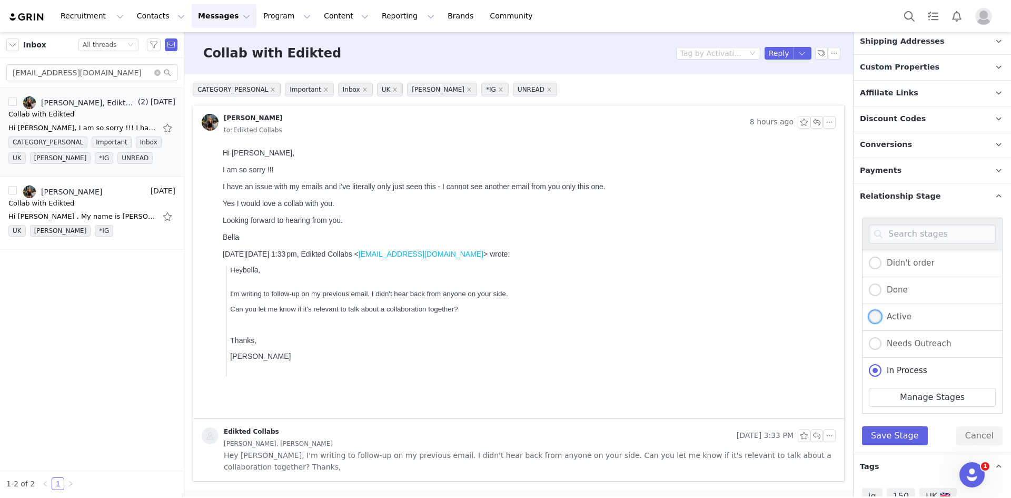
click at [872, 316] on span at bounding box center [875, 316] width 13 height 13
click at [872, 316] on input "Active" at bounding box center [875, 317] width 13 height 14
radio input "true"
radio input "false"
click at [891, 437] on button "Save Stage" at bounding box center [895, 435] width 66 height 19
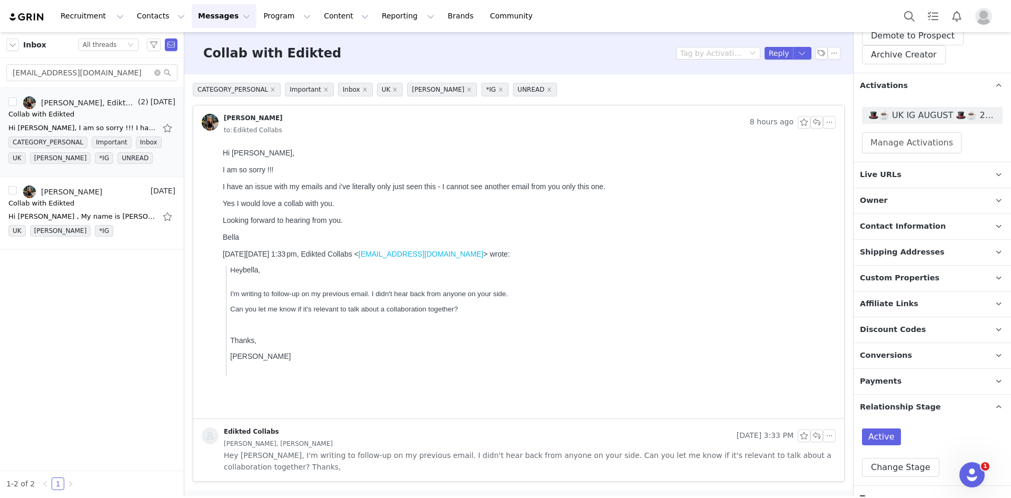
scroll to position [298, 0]
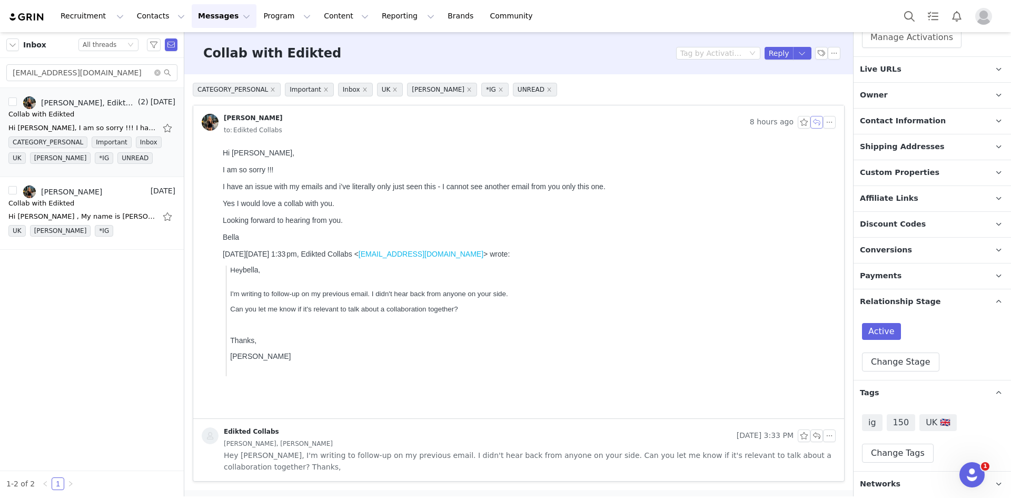
click at [815, 121] on button "button" at bounding box center [816, 122] width 13 height 13
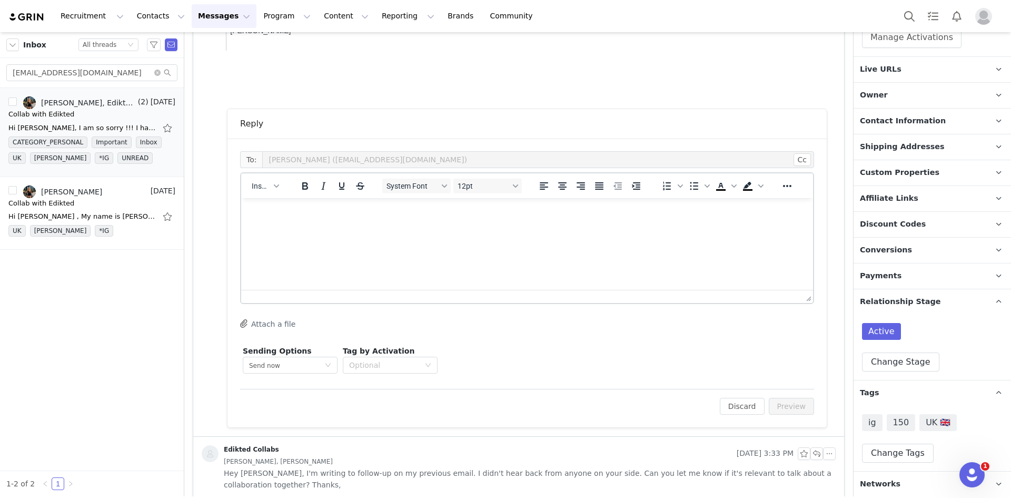
scroll to position [0, 0]
click at [263, 185] on span "Insert" at bounding box center [261, 186] width 18 height 8
click at [272, 198] on div "Insert Template" at bounding box center [303, 204] width 95 height 13
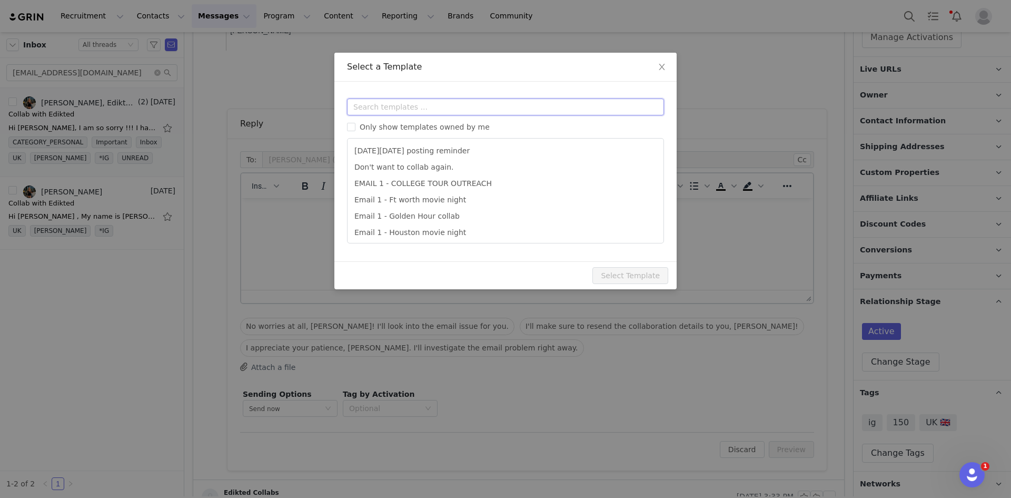
click at [372, 112] on input "text" at bounding box center [505, 106] width 317 height 17
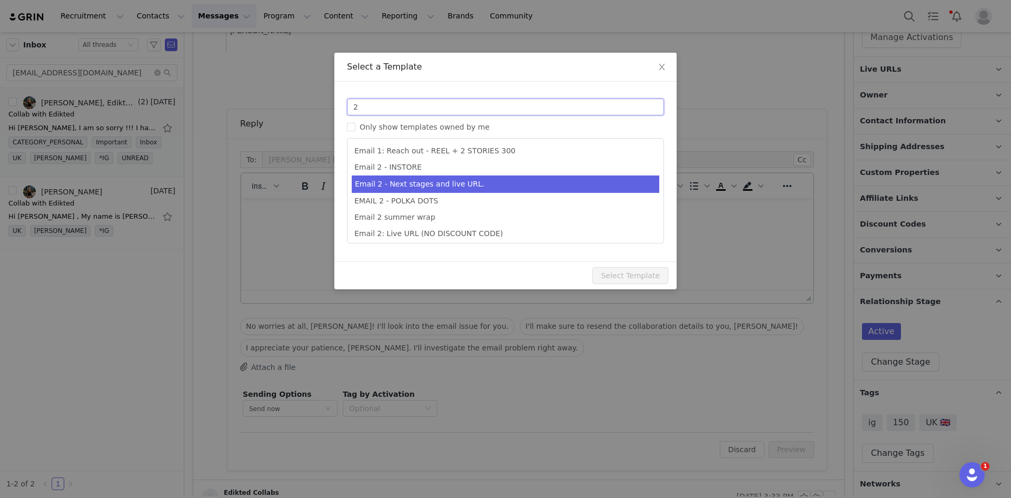
type input "2"
type input "Collab with Edikted"
click at [454, 184] on li "Email 2 - Next stages and live URL." at bounding box center [506, 183] width 308 height 17
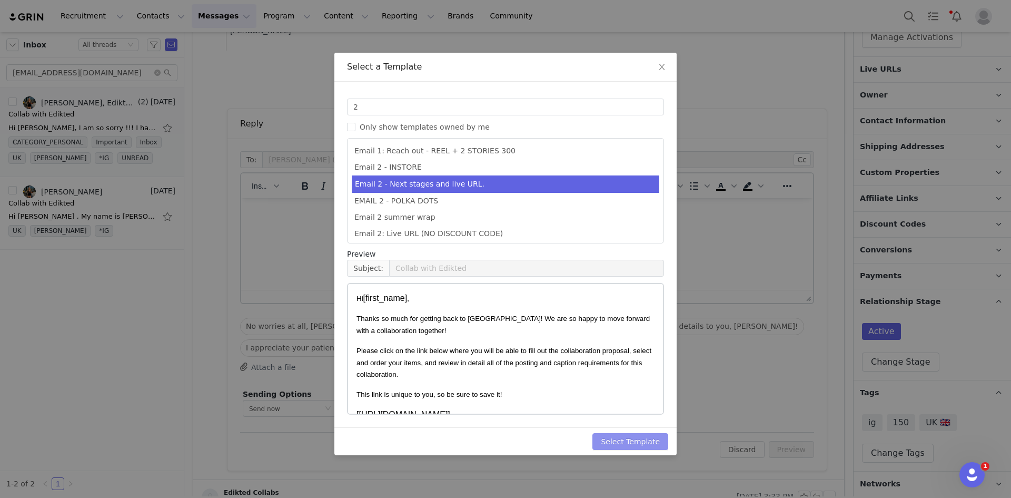
click at [632, 439] on button "Select Template" at bounding box center [630, 441] width 76 height 17
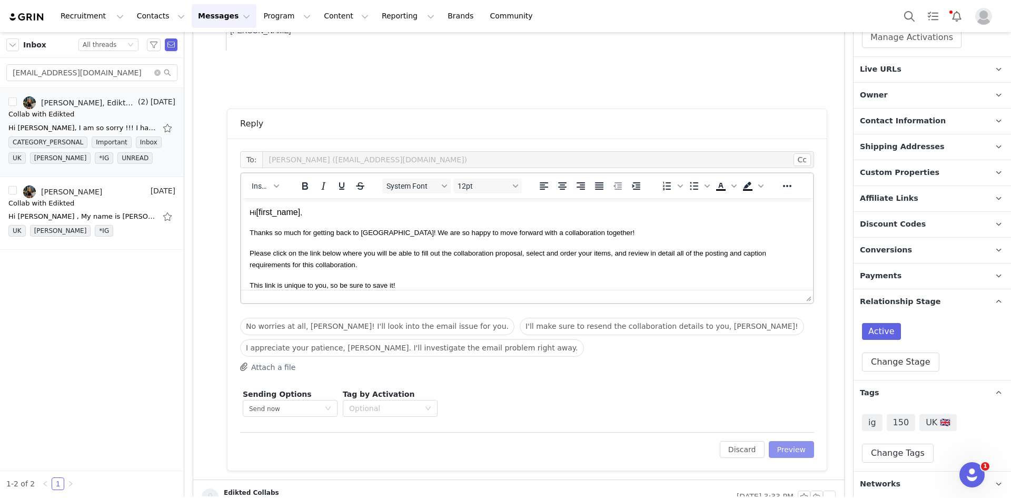
click at [787, 443] on button "Preview" at bounding box center [792, 449] width 46 height 17
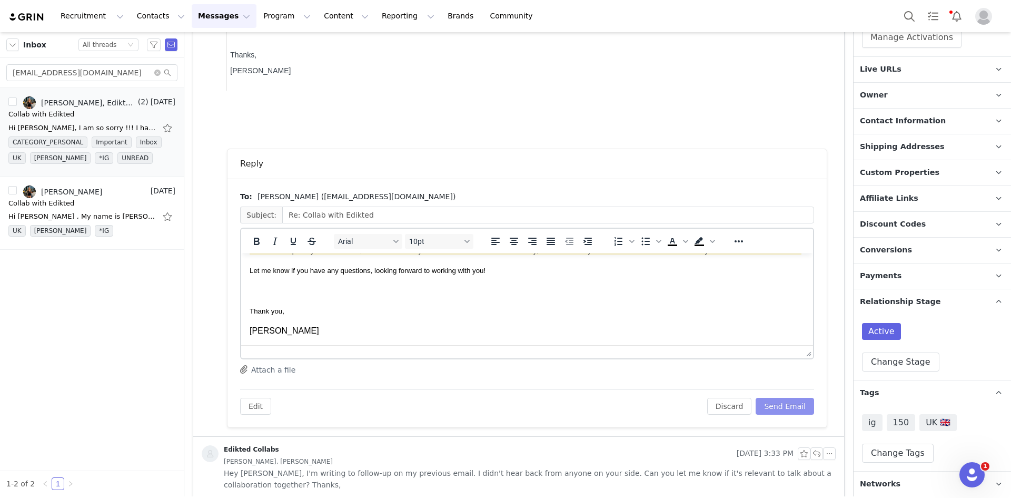
scroll to position [247, 0]
click at [780, 410] on button "Send Email" at bounding box center [785, 406] width 58 height 17
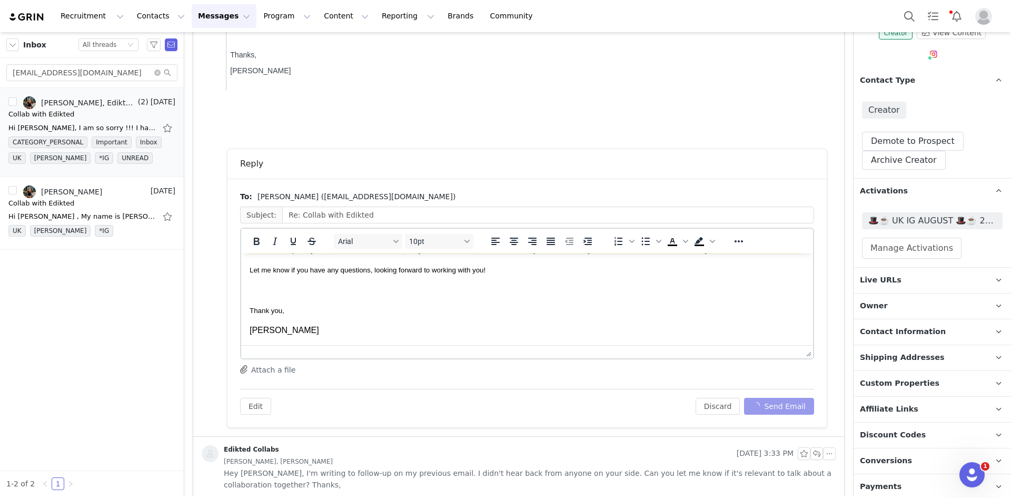
scroll to position [0, 0]
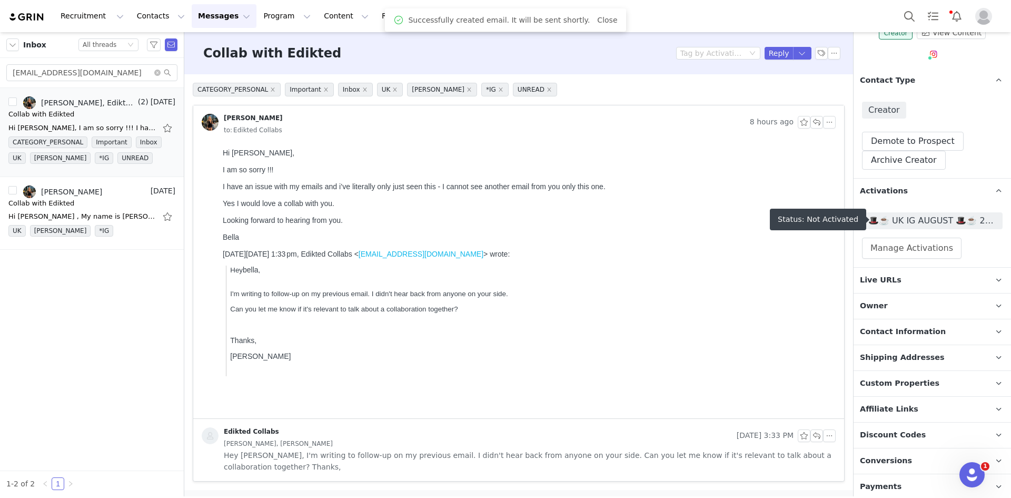
click at [918, 226] on span "🎩☕️ UK IG AUGUST 🎩☕️ 2025" at bounding box center [932, 220] width 141 height 17
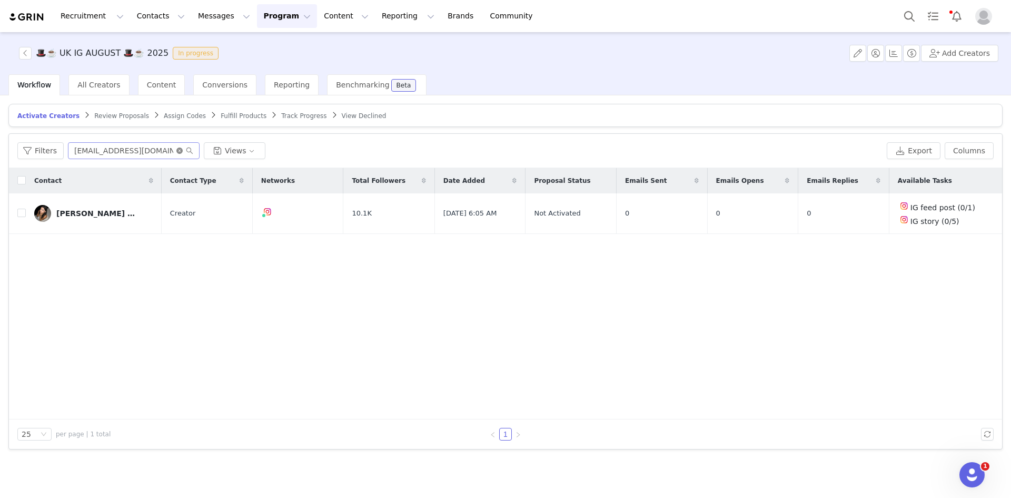
drag, startPoint x: 177, startPoint y: 148, endPoint x: 159, endPoint y: 149, distance: 18.4
click at [177, 148] on icon "icon: close-circle" at bounding box center [179, 150] width 6 height 6
click at [158, 149] on input "text" at bounding box center [134, 150] width 132 height 17
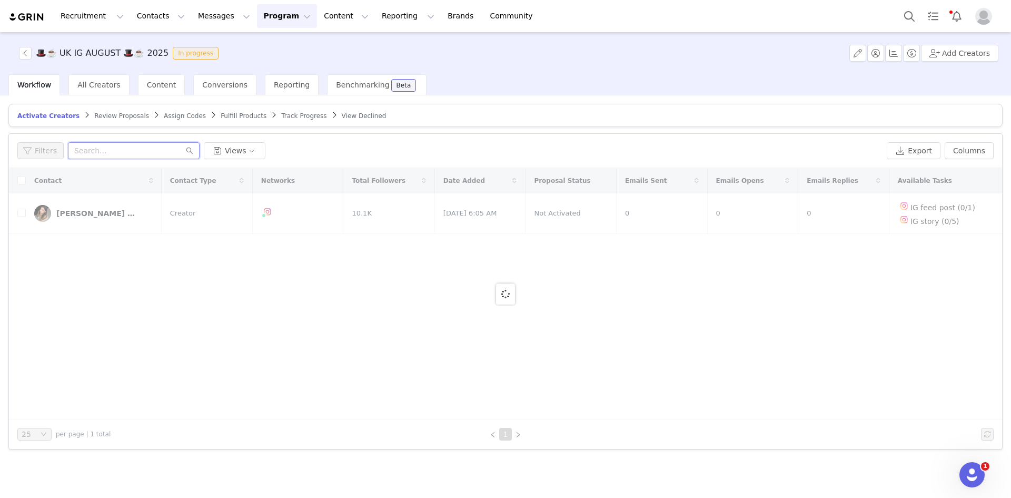
paste input "bellahowell2004@gmail.com"
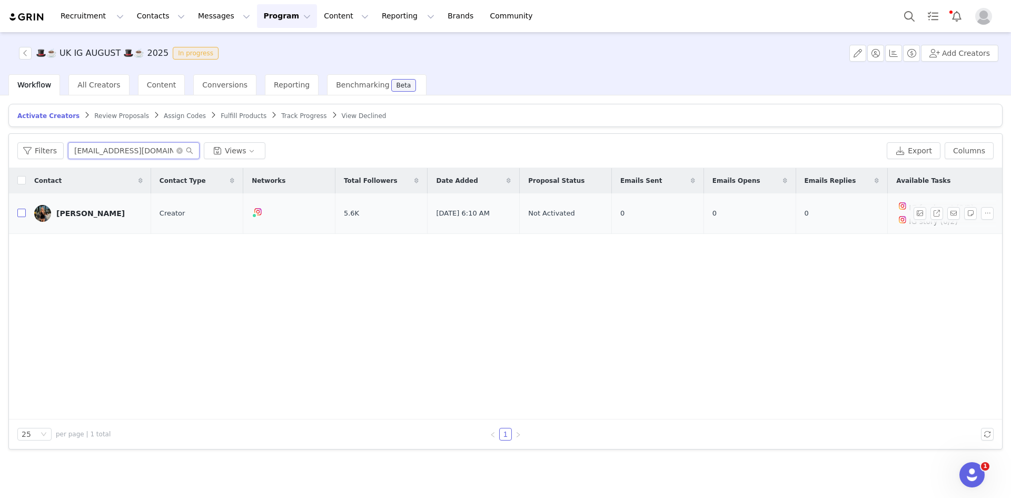
type input "bellahowell2004@gmail.com"
click at [24, 212] on input "checkbox" at bounding box center [21, 213] width 8 height 8
checkbox input "true"
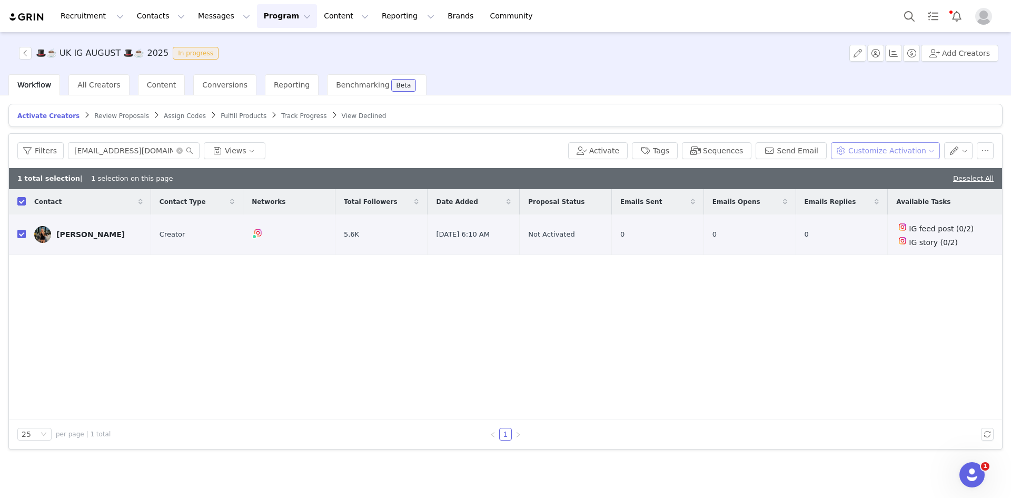
click at [906, 154] on button "Customize Activation" at bounding box center [885, 150] width 109 height 17
click at [901, 170] on span "Edit Product Selection" at bounding box center [899, 171] width 81 height 12
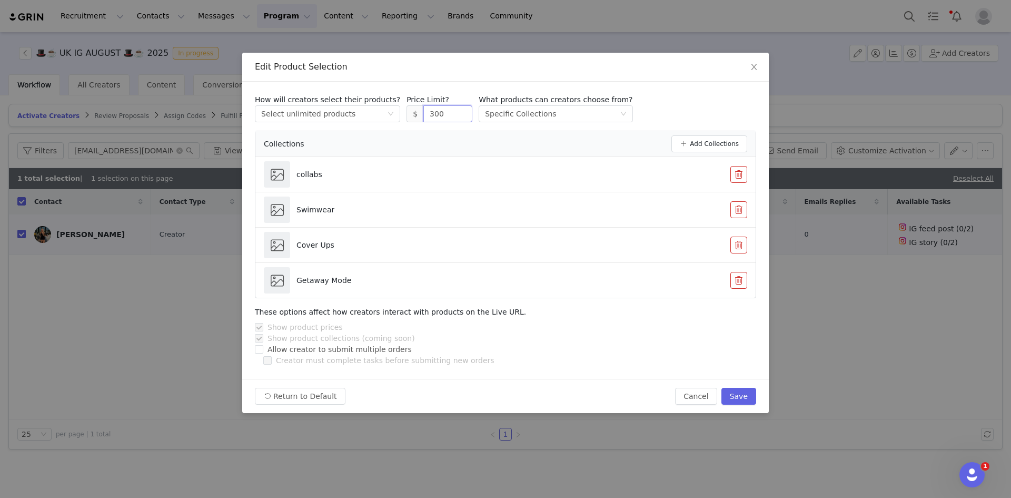
drag, startPoint x: 436, startPoint y: 117, endPoint x: 388, endPoint y: 120, distance: 48.5
click at [389, 120] on div "How will creators select their products? Select method Select unlimited product…" at bounding box center [505, 108] width 501 height 28
click at [750, 392] on button "Save" at bounding box center [738, 396] width 35 height 17
type input "300"
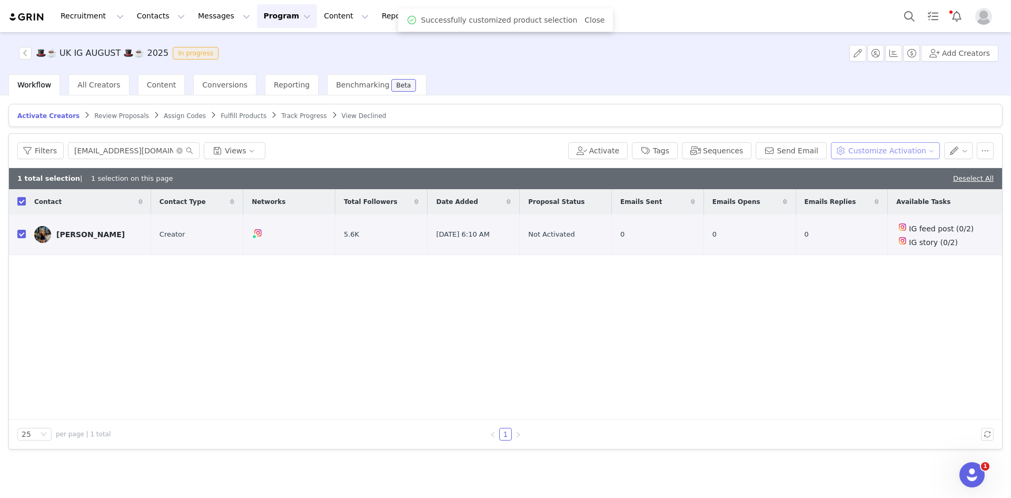
click at [938, 148] on button "Customize Activation" at bounding box center [885, 150] width 109 height 17
click at [910, 181] on li "Edit Available Tasks" at bounding box center [893, 188] width 106 height 17
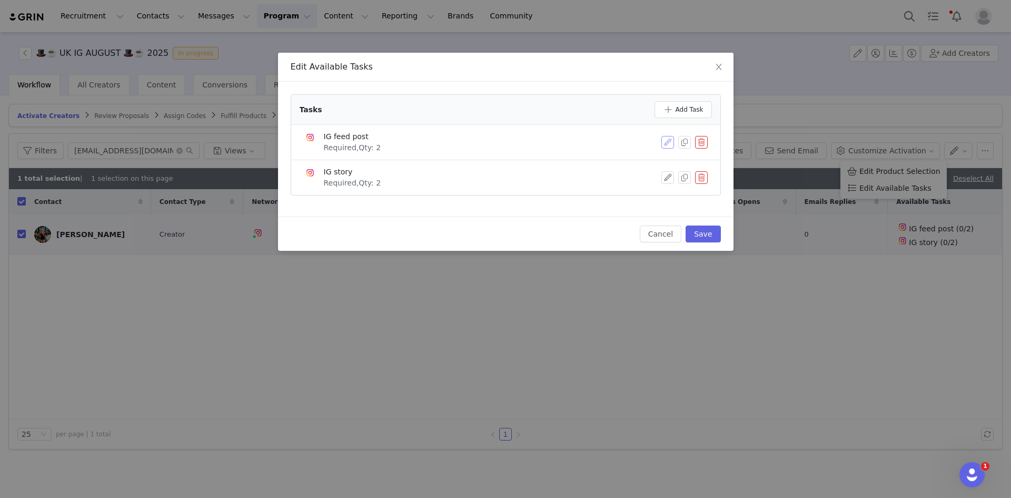
click at [670, 138] on button "button" at bounding box center [667, 142] width 13 height 13
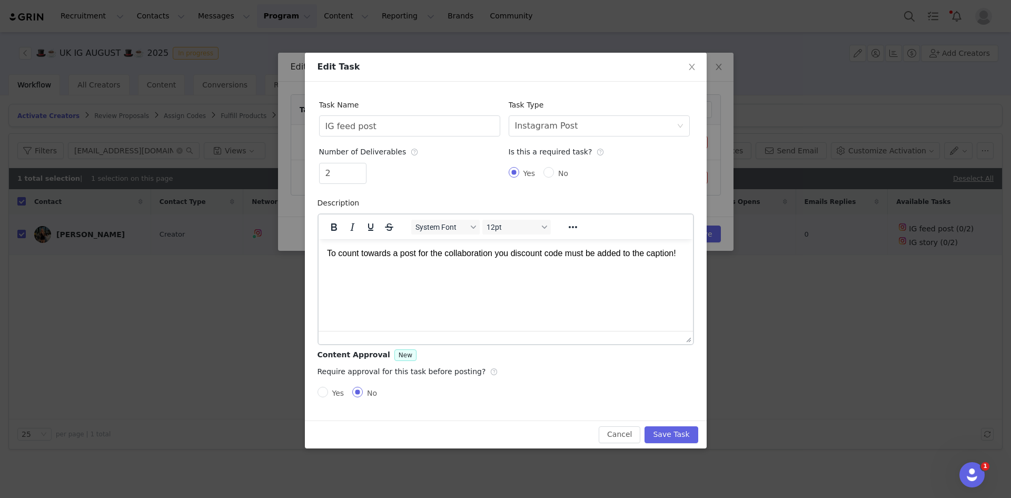
click at [364, 184] on div "2" at bounding box center [409, 175] width 181 height 25
type input "1"
click at [360, 179] on icon "icon: down" at bounding box center [361, 177] width 4 height 4
click at [660, 432] on button "Save Task" at bounding box center [670, 434] width 53 height 17
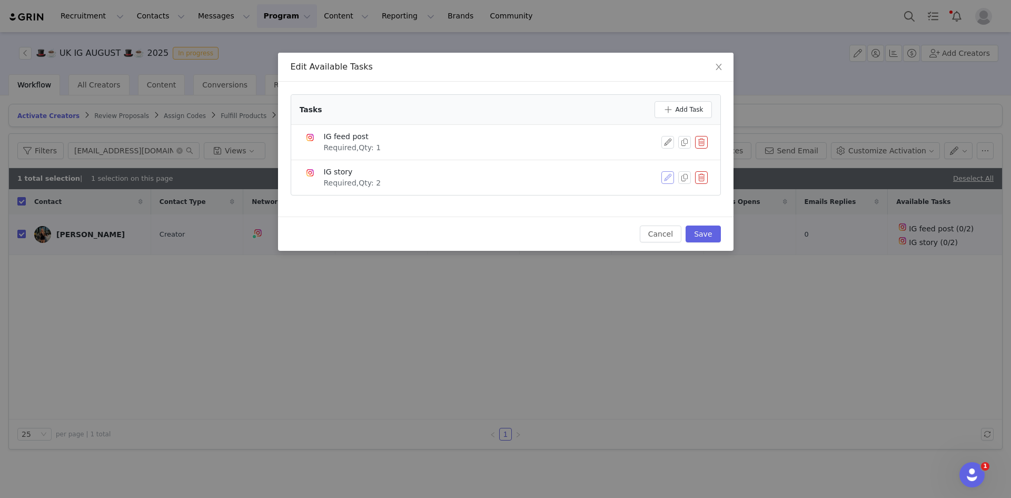
click at [664, 177] on button "button" at bounding box center [667, 177] width 13 height 13
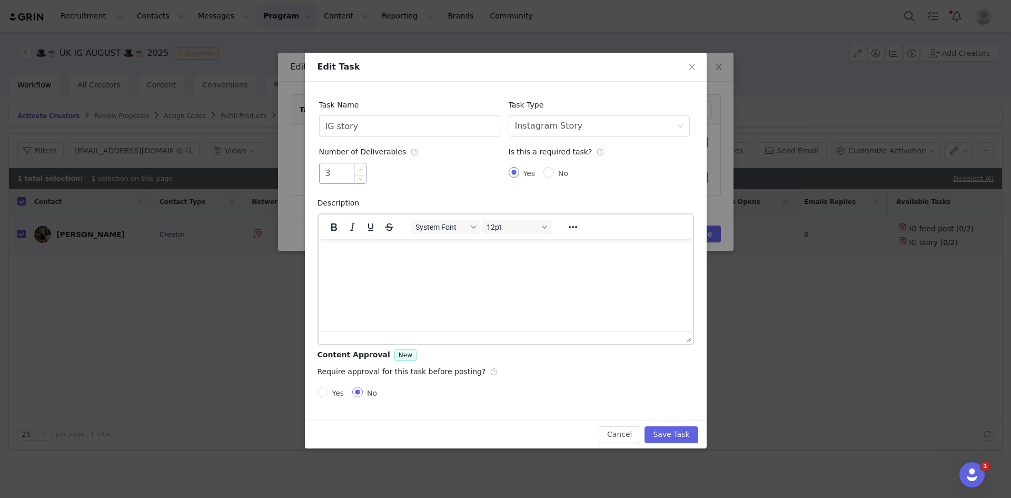
click at [359, 167] on span "Increase Value" at bounding box center [360, 169] width 11 height 12
type input "5"
click at [359, 167] on span "Increase Value" at bounding box center [360, 169] width 11 height 12
click at [666, 435] on button "Save Task" at bounding box center [670, 434] width 53 height 17
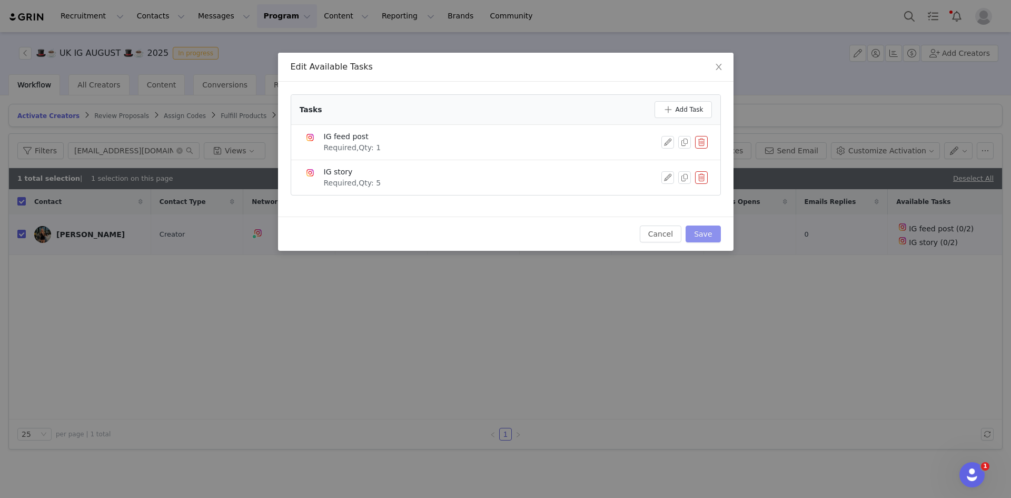
click at [695, 229] on button "Save" at bounding box center [703, 233] width 35 height 17
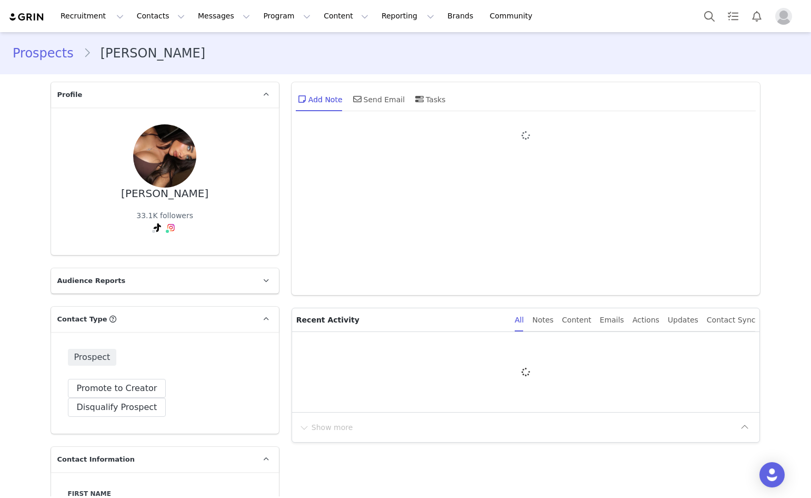
type input "+1 ([GEOGRAPHIC_DATA])"
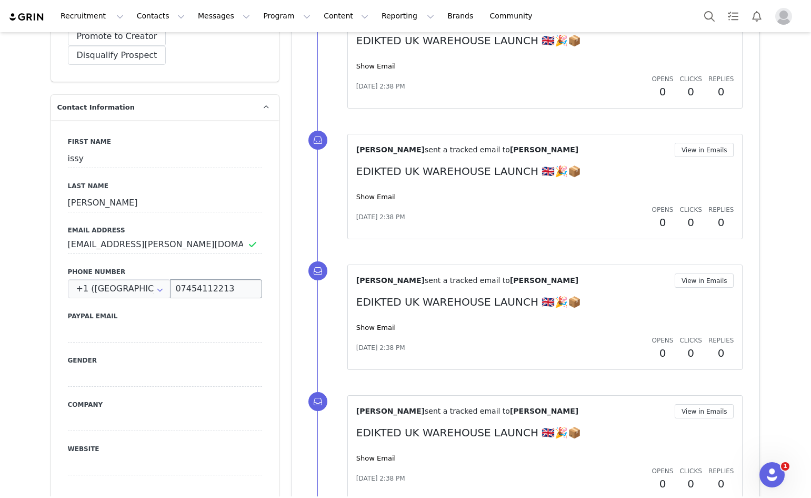
scroll to position [266, 0]
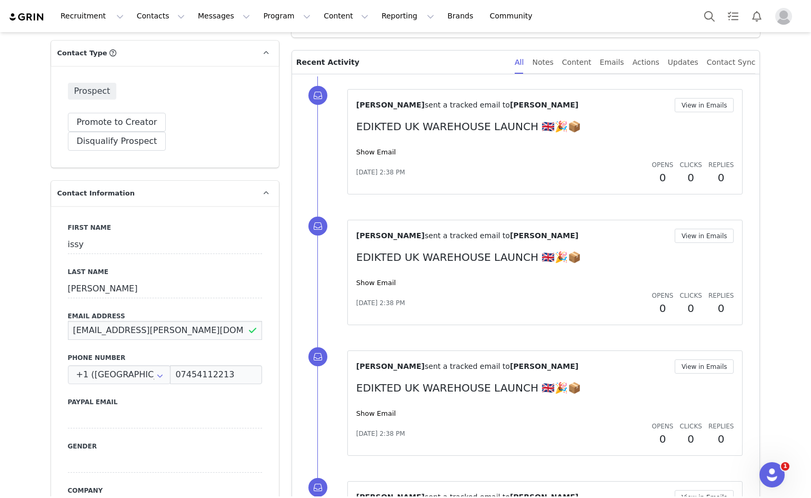
drag, startPoint x: 206, startPoint y: 307, endPoint x: 48, endPoint y: 300, distance: 157.6
click at [51, 300] on div "First Name issy Last Name crotty Email Address issy.crotty@outlook.com Phone Nu…" at bounding box center [165, 398] width 228 height 385
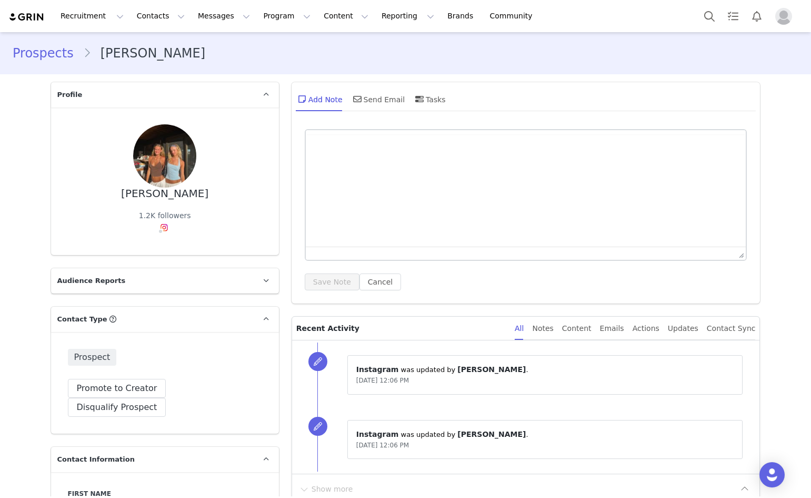
type input "+1 ([GEOGRAPHIC_DATA])"
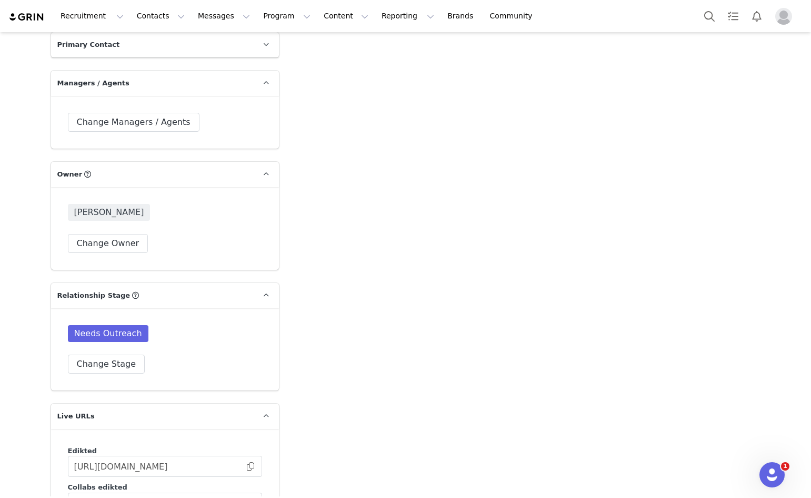
scroll to position [2154, 0]
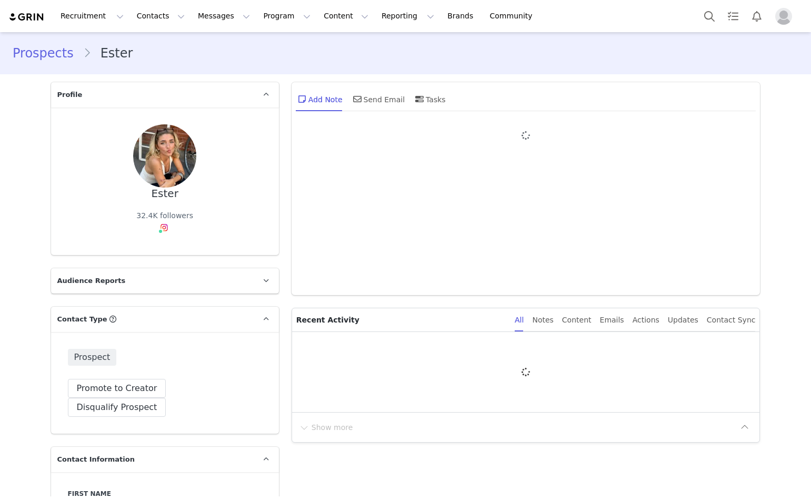
type input "+1 ([GEOGRAPHIC_DATA])"
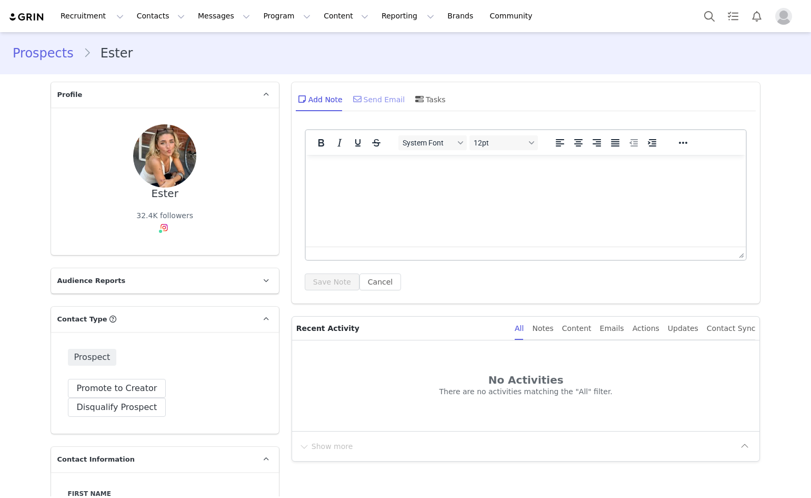
click at [385, 102] on div "Send Email" at bounding box center [378, 98] width 54 height 25
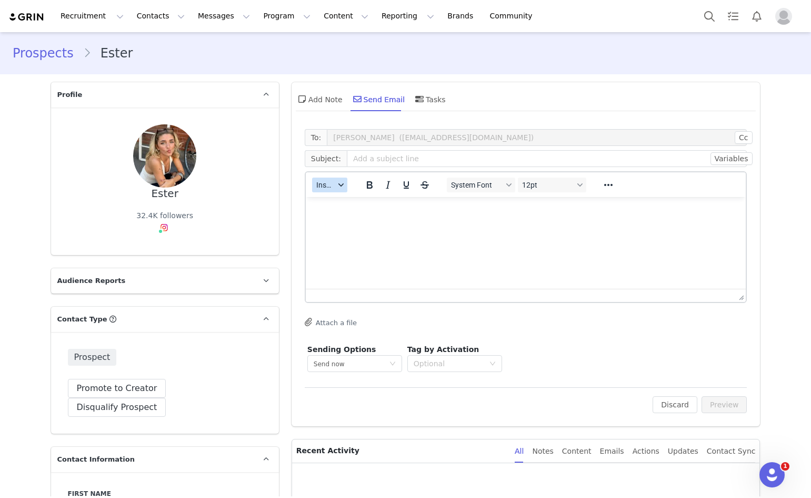
click at [325, 182] on span "Insert" at bounding box center [325, 185] width 18 height 8
click at [331, 200] on div "Insert Template" at bounding box center [364, 203] width 95 height 13
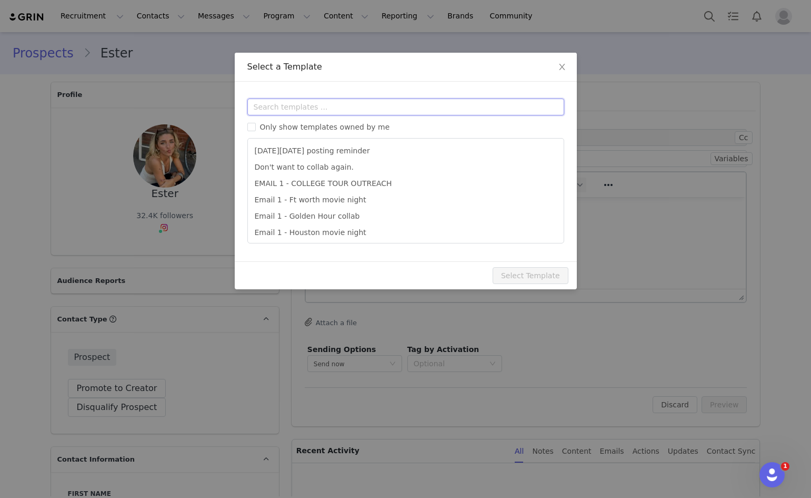
click at [346, 108] on input "text" at bounding box center [405, 106] width 317 height 17
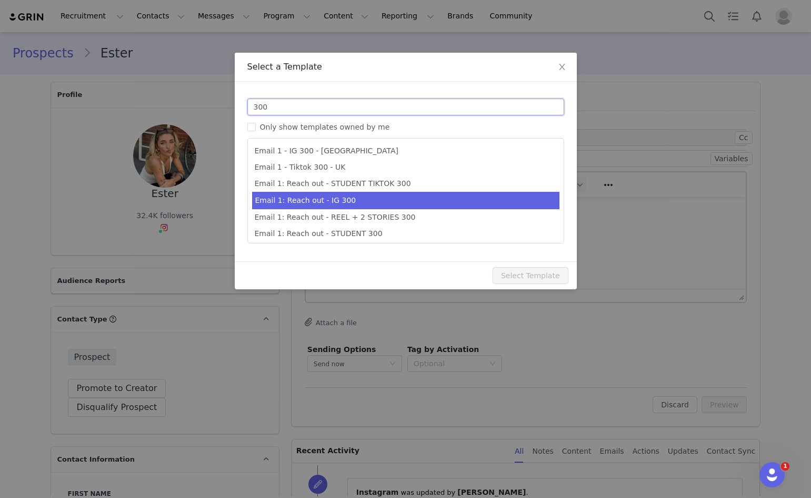
type input "300"
type input "Collab with Edikted"
click at [387, 205] on li "Email 1: Reach out - IG 300" at bounding box center [406, 200] width 308 height 17
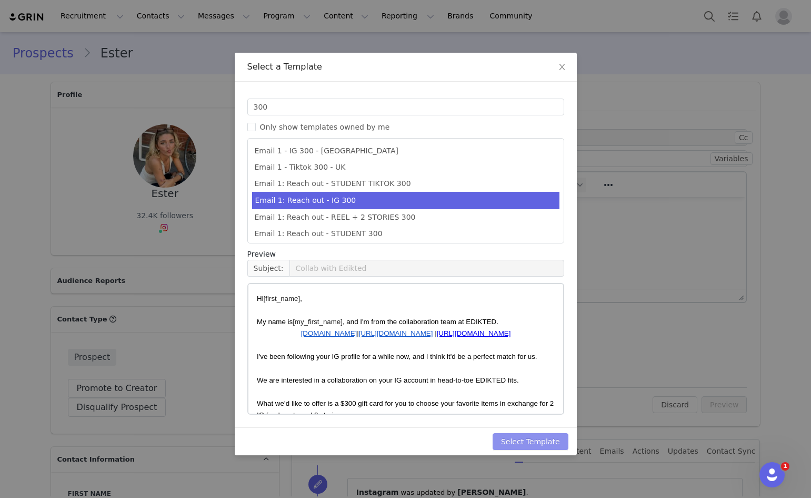
click at [539, 443] on button "Select Template" at bounding box center [531, 441] width 76 height 17
type input "Collab with Edikted"
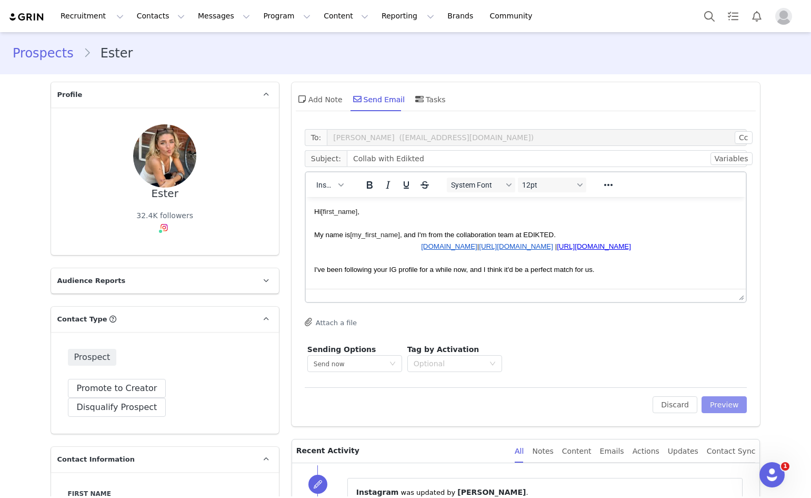
click at [736, 403] on button "Preview" at bounding box center [725, 404] width 46 height 17
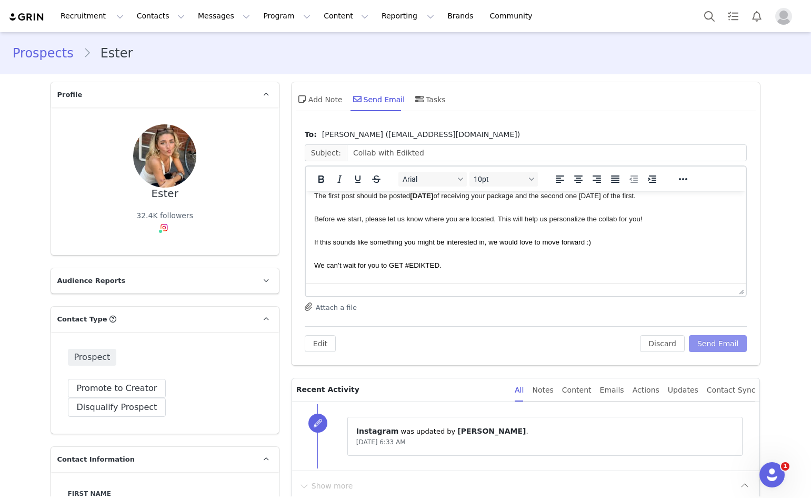
scroll to position [172, 0]
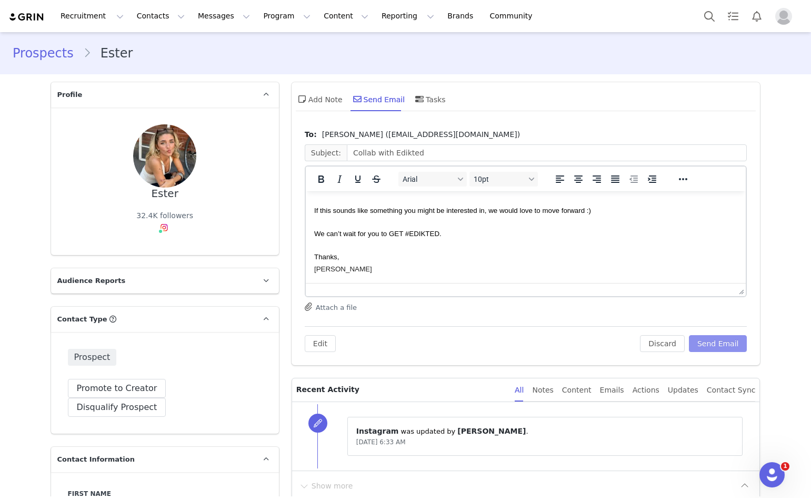
click at [717, 345] on button "Send Email" at bounding box center [718, 343] width 58 height 17
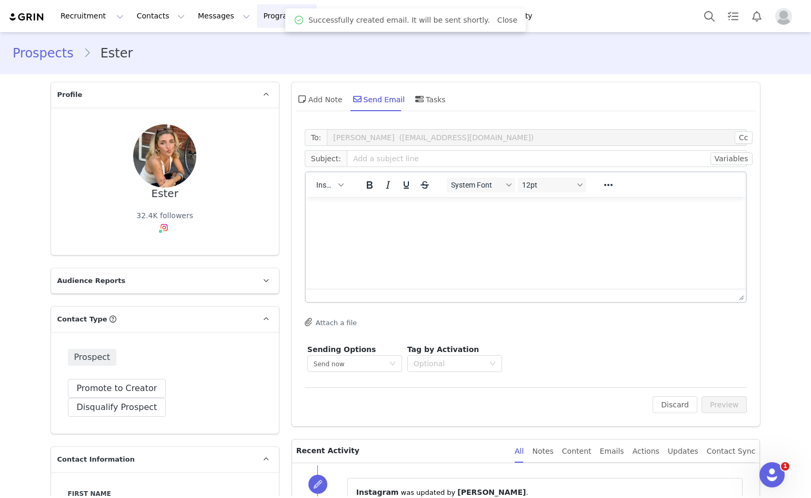
scroll to position [0, 0]
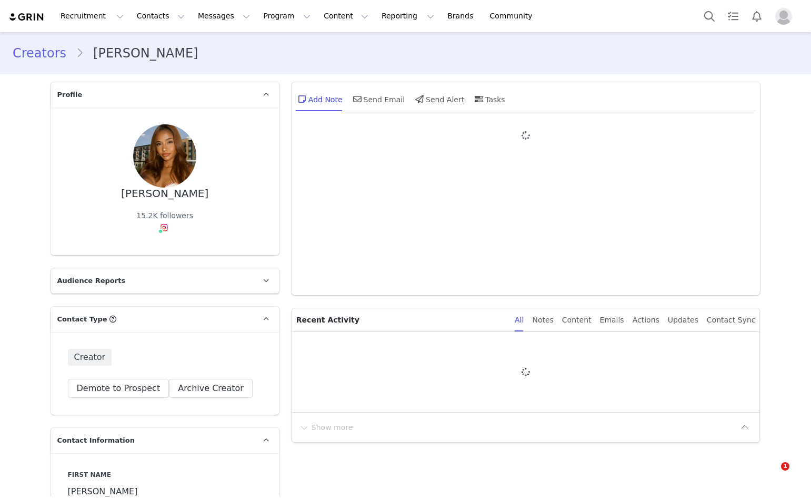
type input "+1 ([GEOGRAPHIC_DATA])"
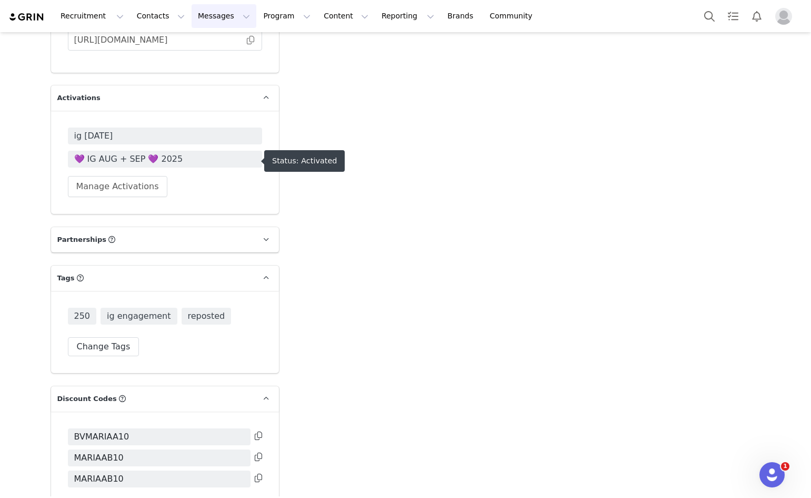
scroll to position [2631, 0]
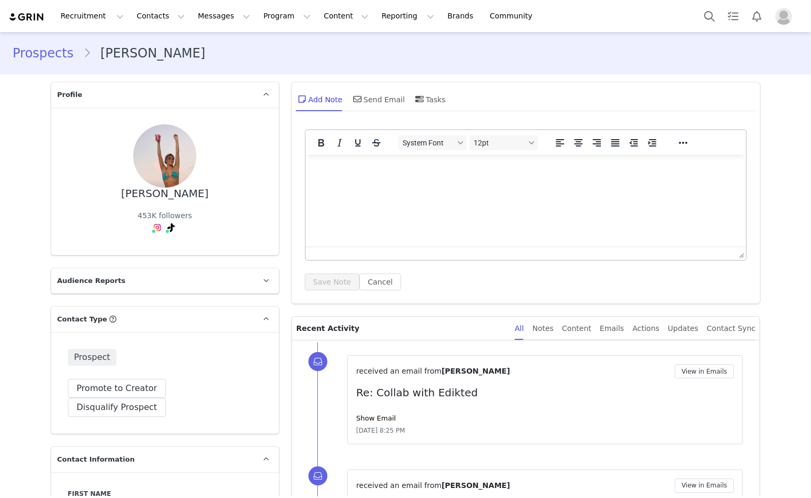
type input "+1 ([GEOGRAPHIC_DATA])"
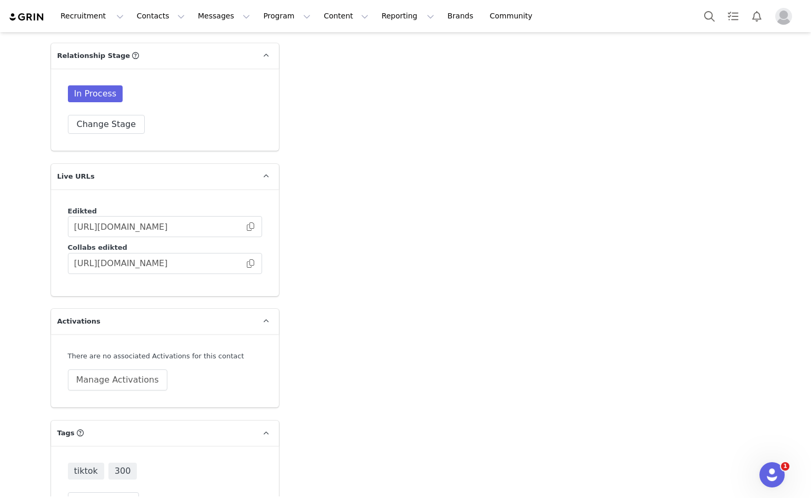
scroll to position [2417, 0]
